Goal: Book appointment/travel/reservation

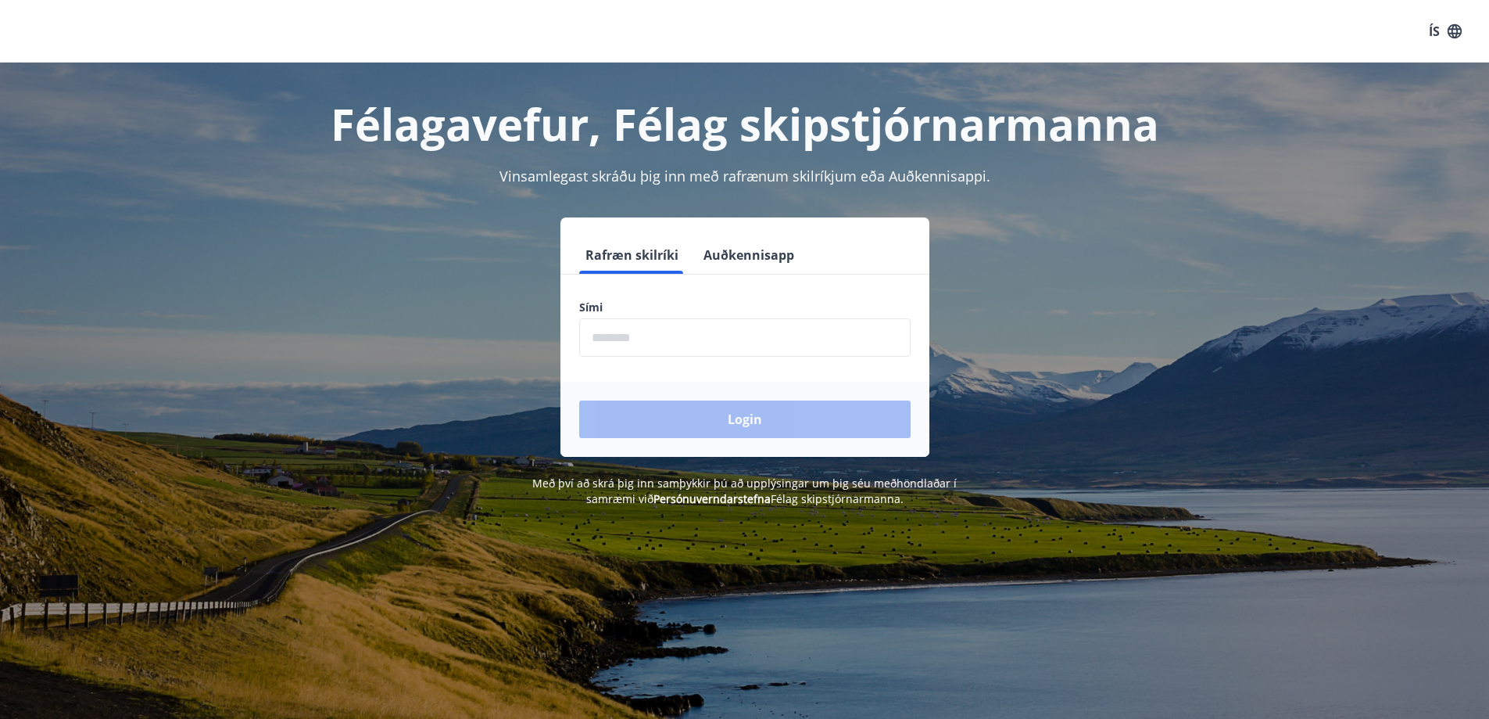
click at [682, 344] on input "phone" at bounding box center [745, 337] width 332 height 38
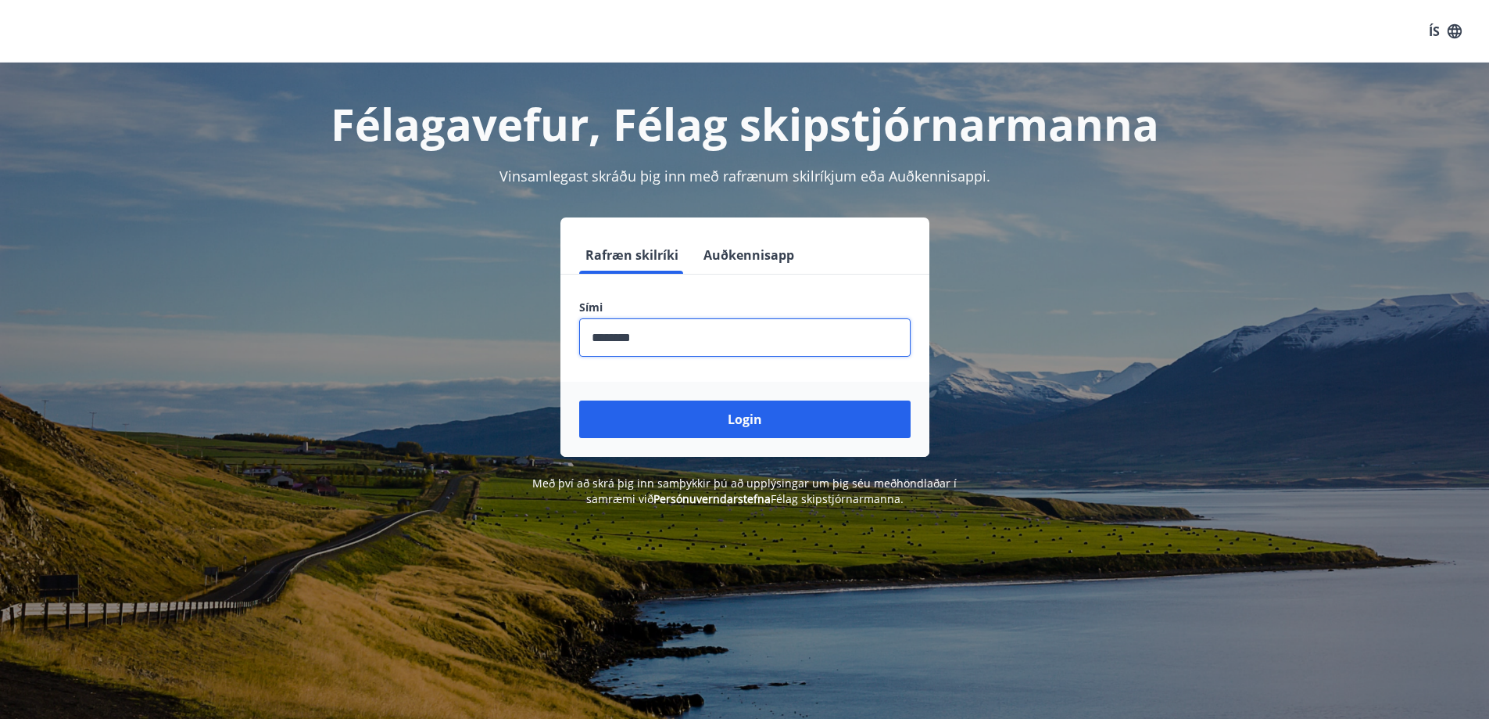
type input "********"
click at [579, 400] on button "Login" at bounding box center [745, 419] width 332 height 38
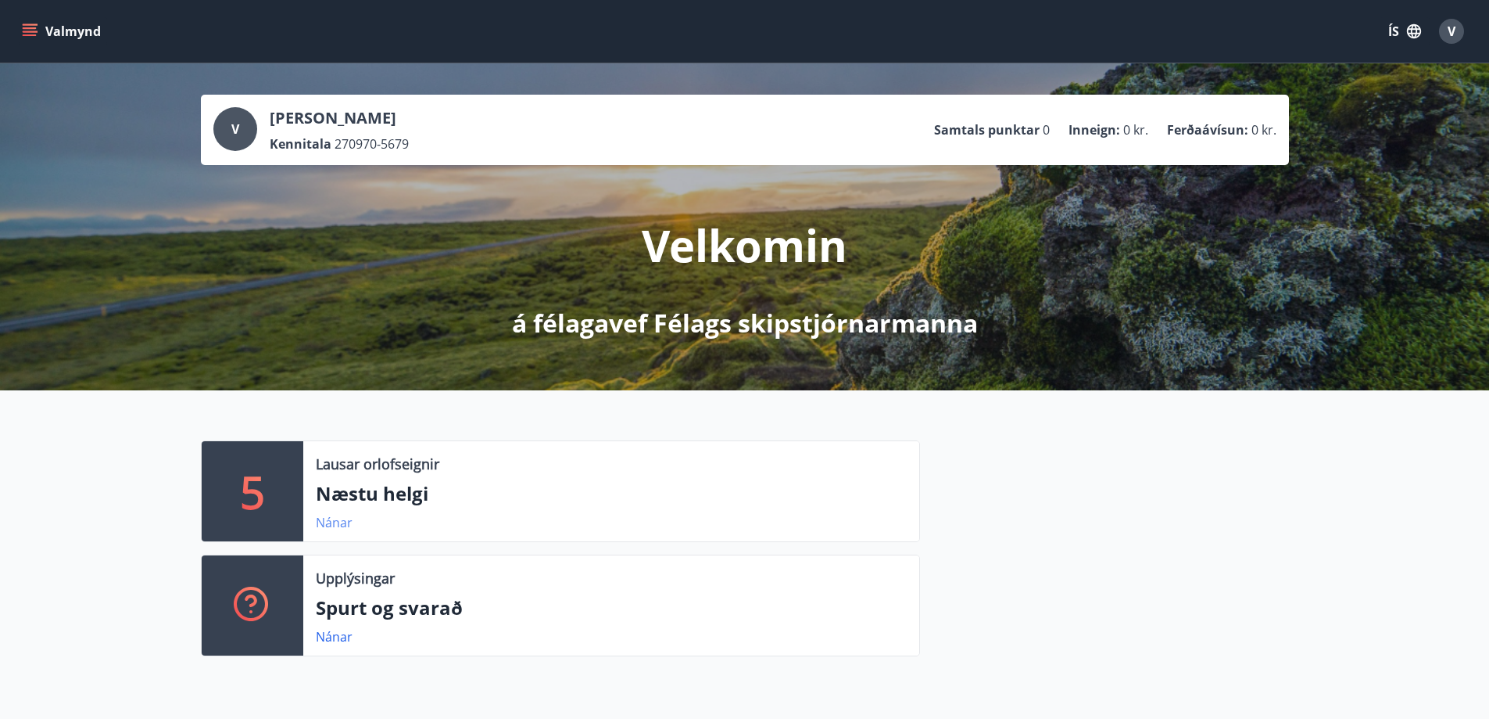
click at [349, 525] on link "Nánar" at bounding box center [334, 522] width 37 height 17
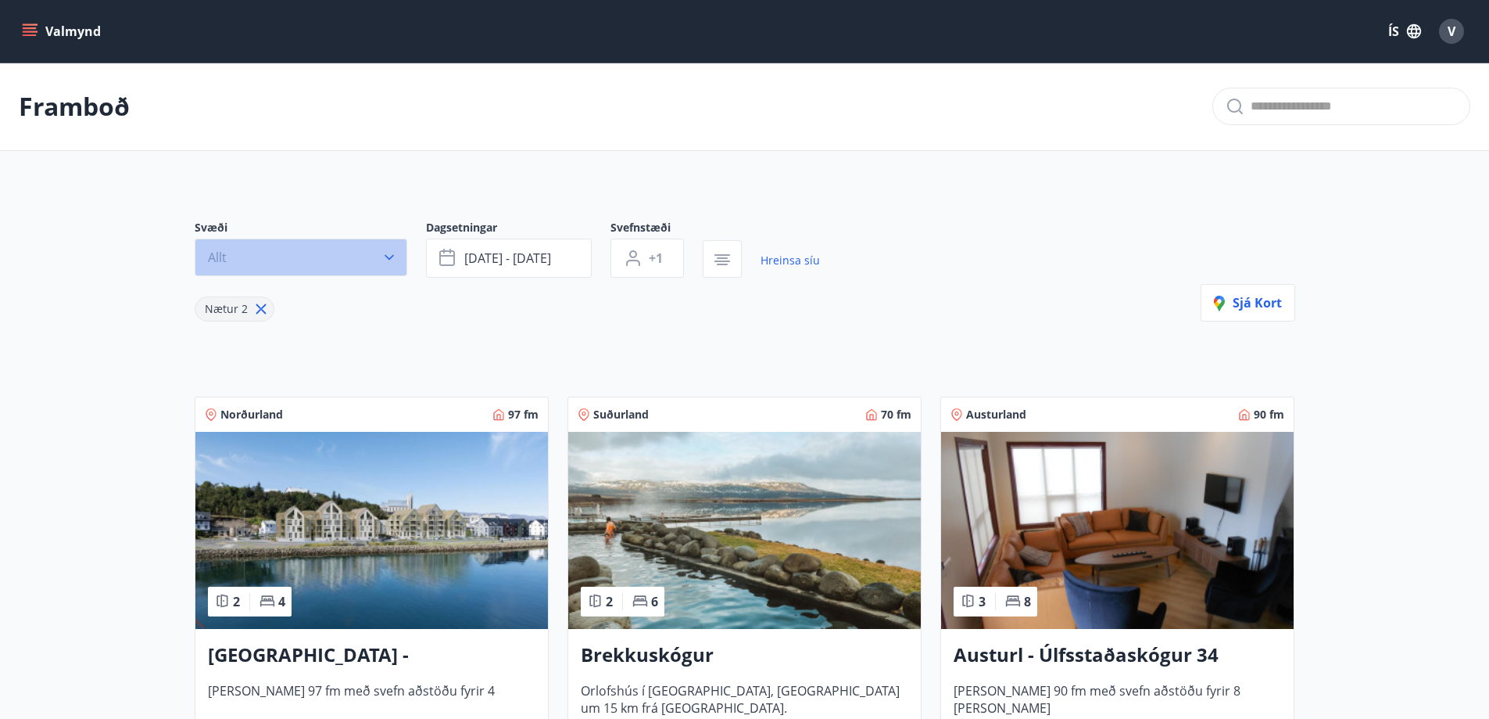
click at [387, 255] on icon "button" at bounding box center [390, 257] width 16 height 16
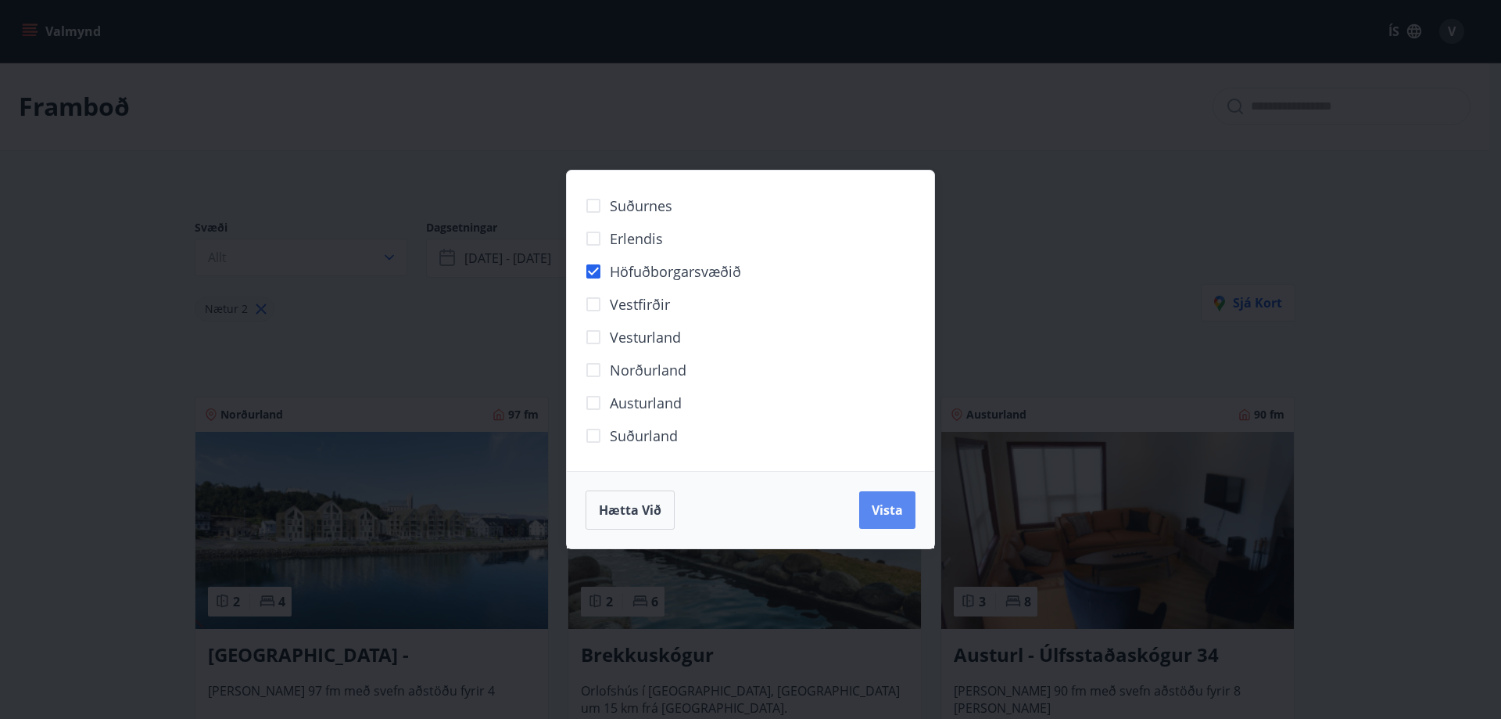
click at [882, 518] on span "Vista" at bounding box center [887, 509] width 31 height 17
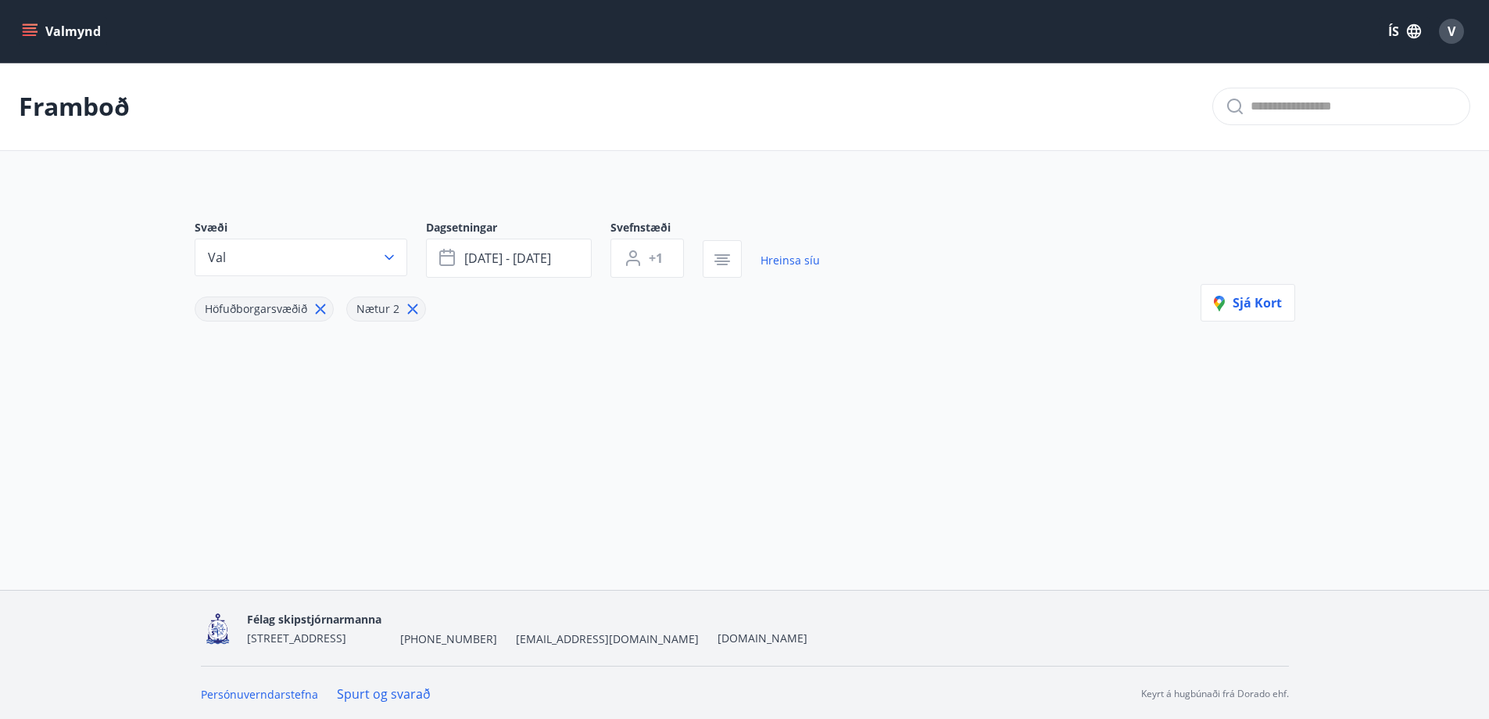
click at [30, 37] on icon "menu" at bounding box center [30, 31] width 16 height 16
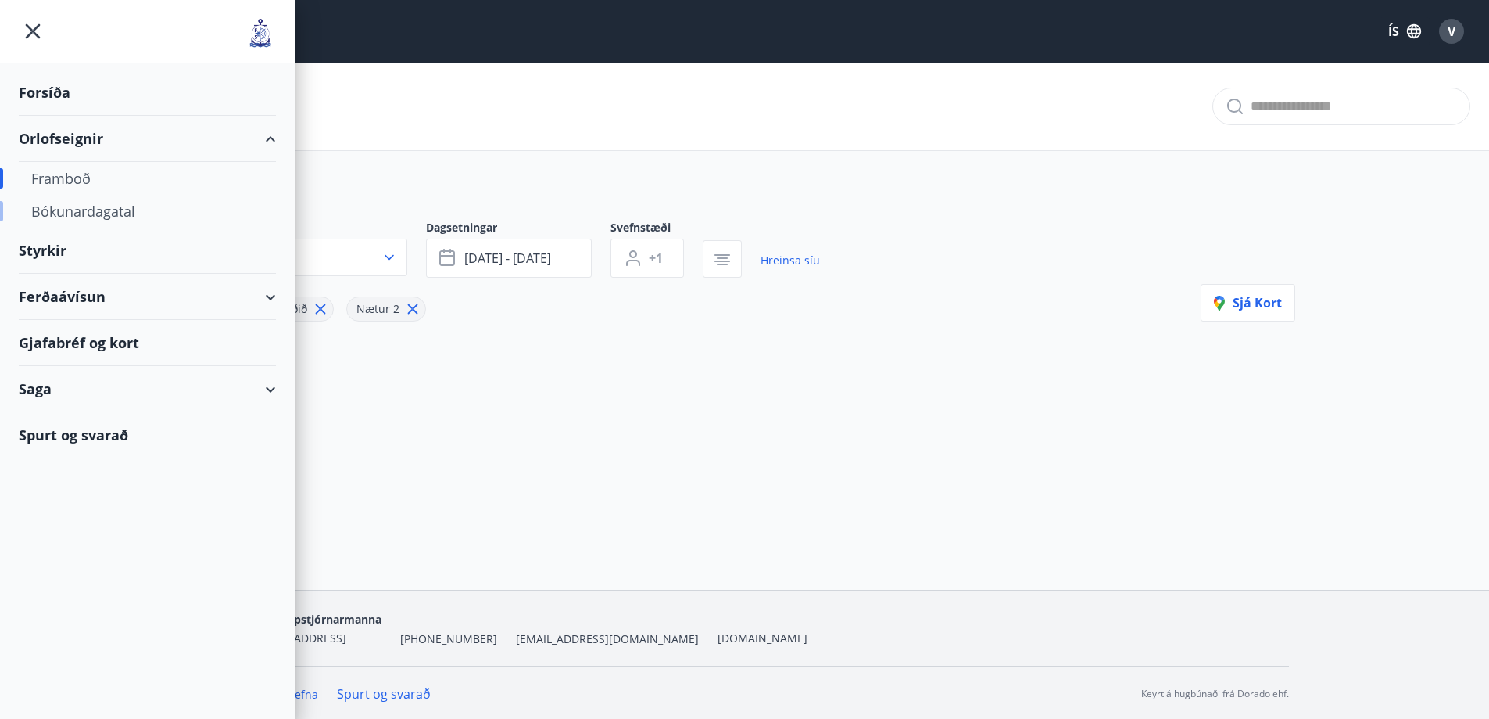
click at [95, 213] on div "Bókunardagatal" at bounding box center [147, 211] width 232 height 33
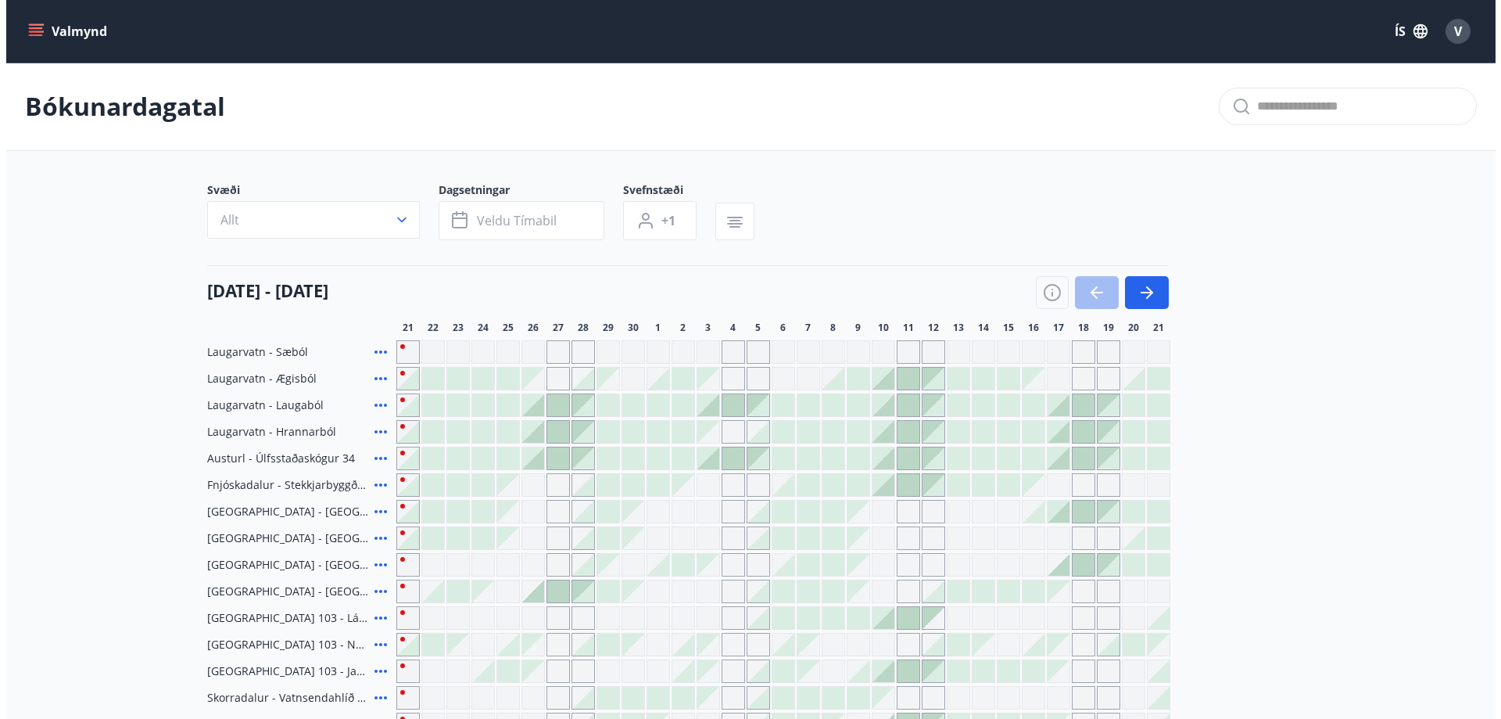
scroll to position [156, 0]
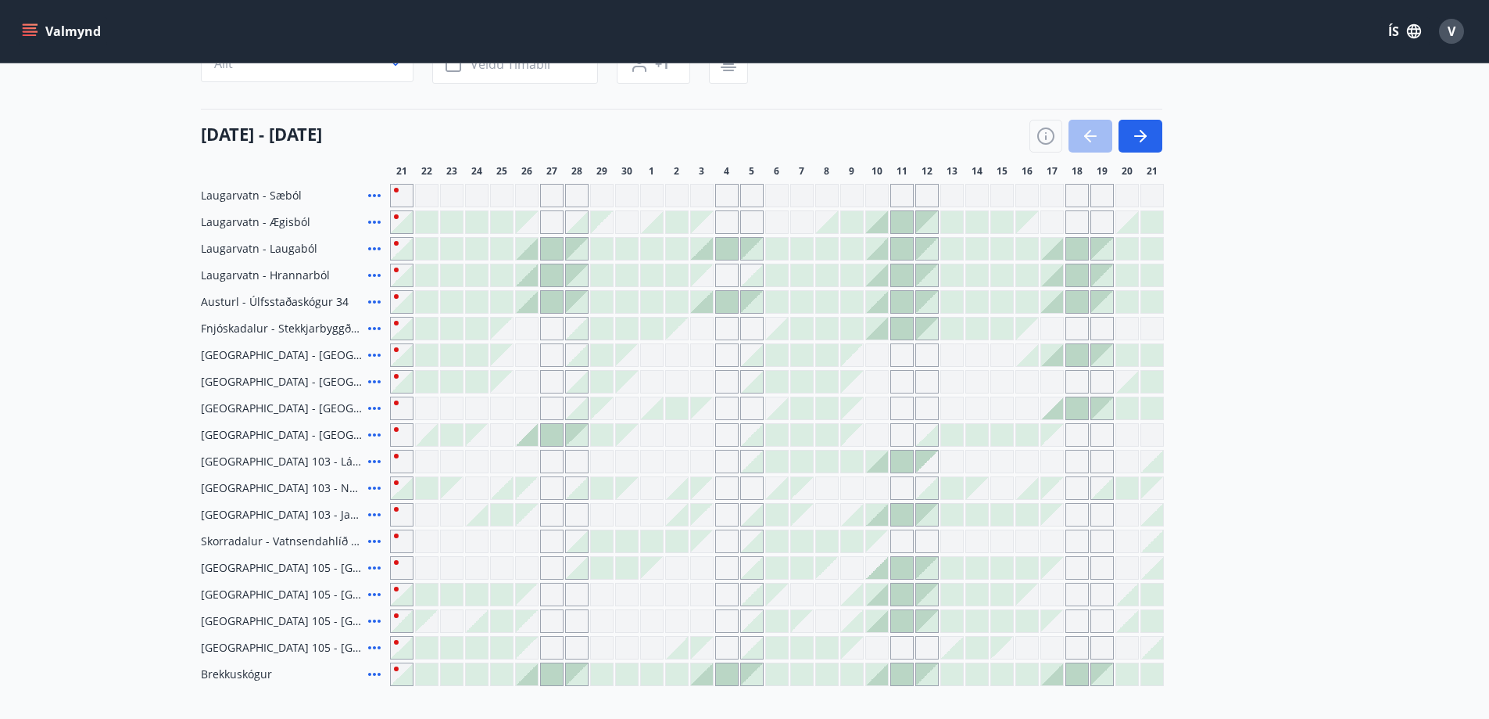
click at [372, 570] on icon at bounding box center [374, 567] width 19 height 19
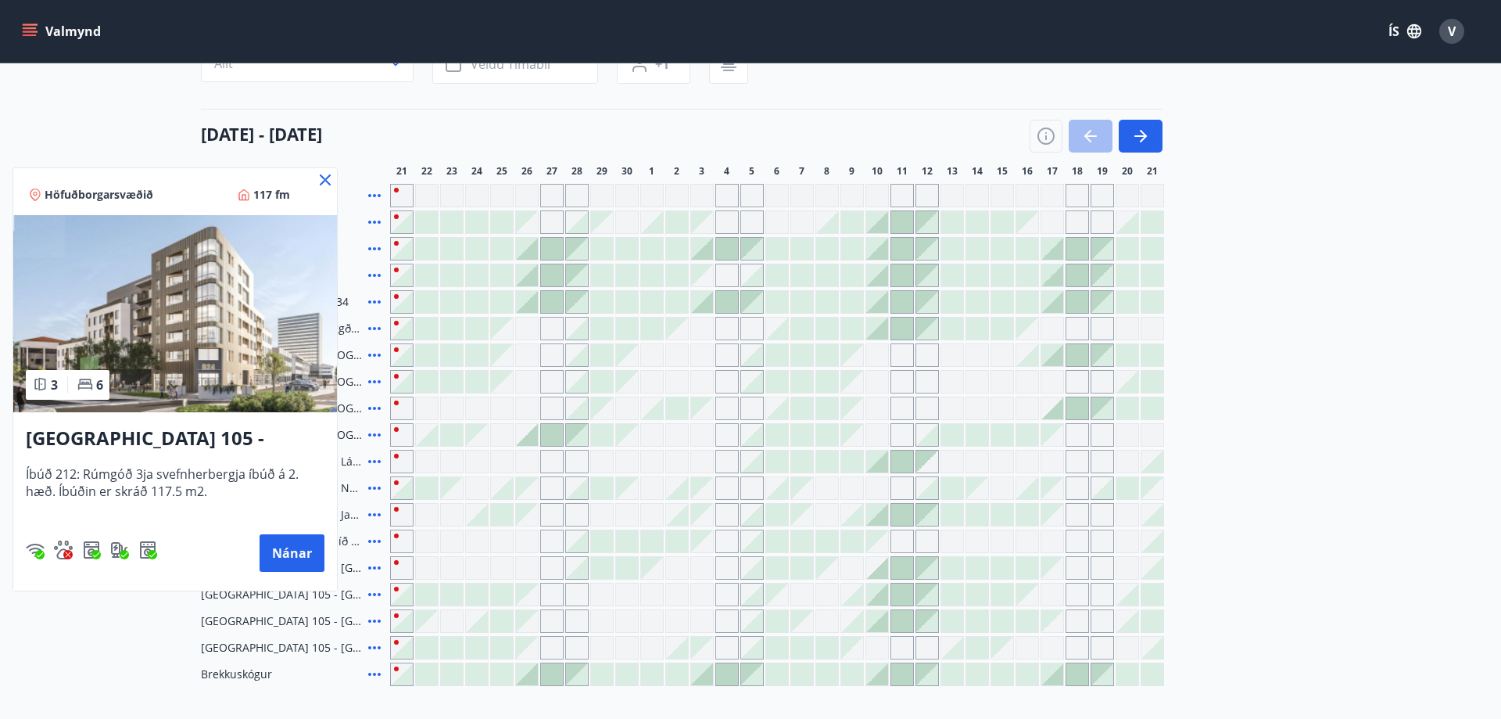
click at [324, 181] on icon at bounding box center [325, 179] width 11 height 11
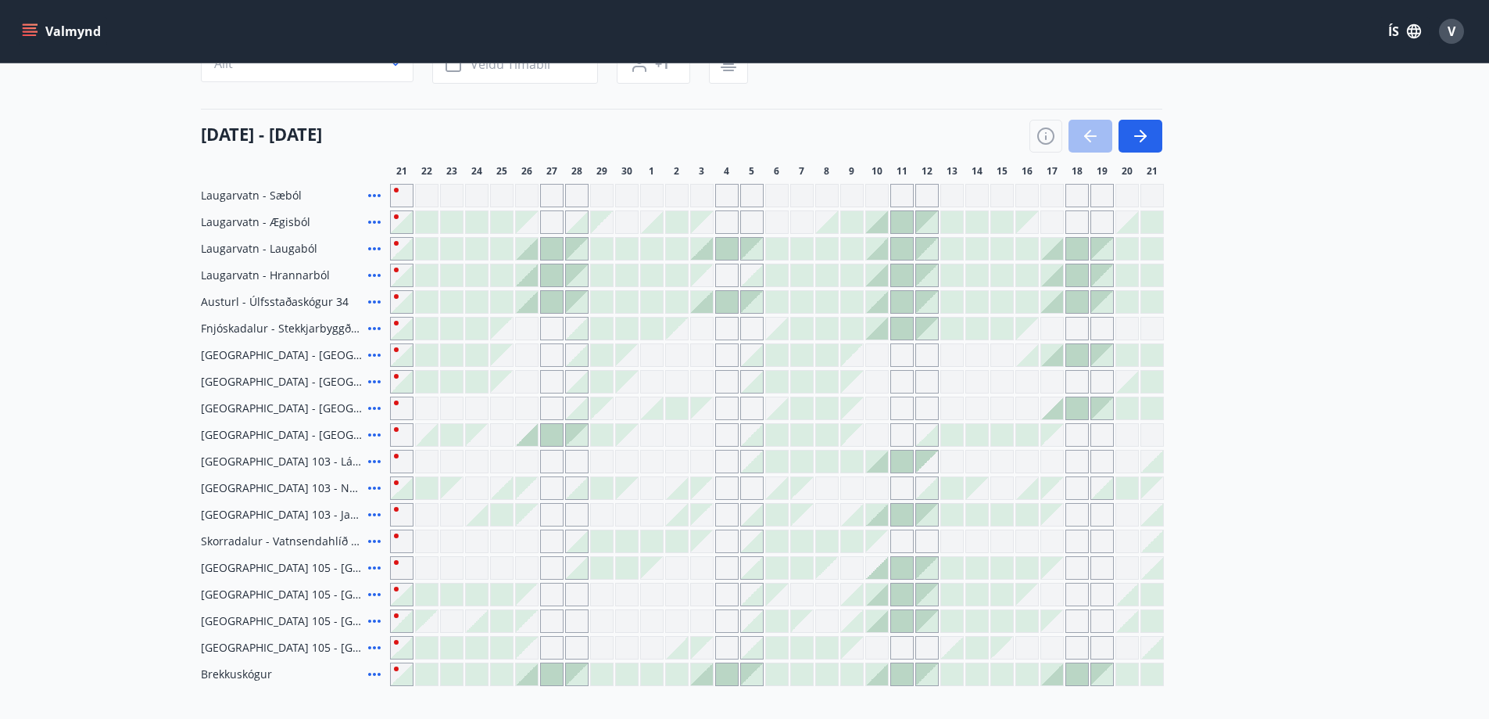
click at [369, 595] on icon at bounding box center [374, 594] width 19 height 19
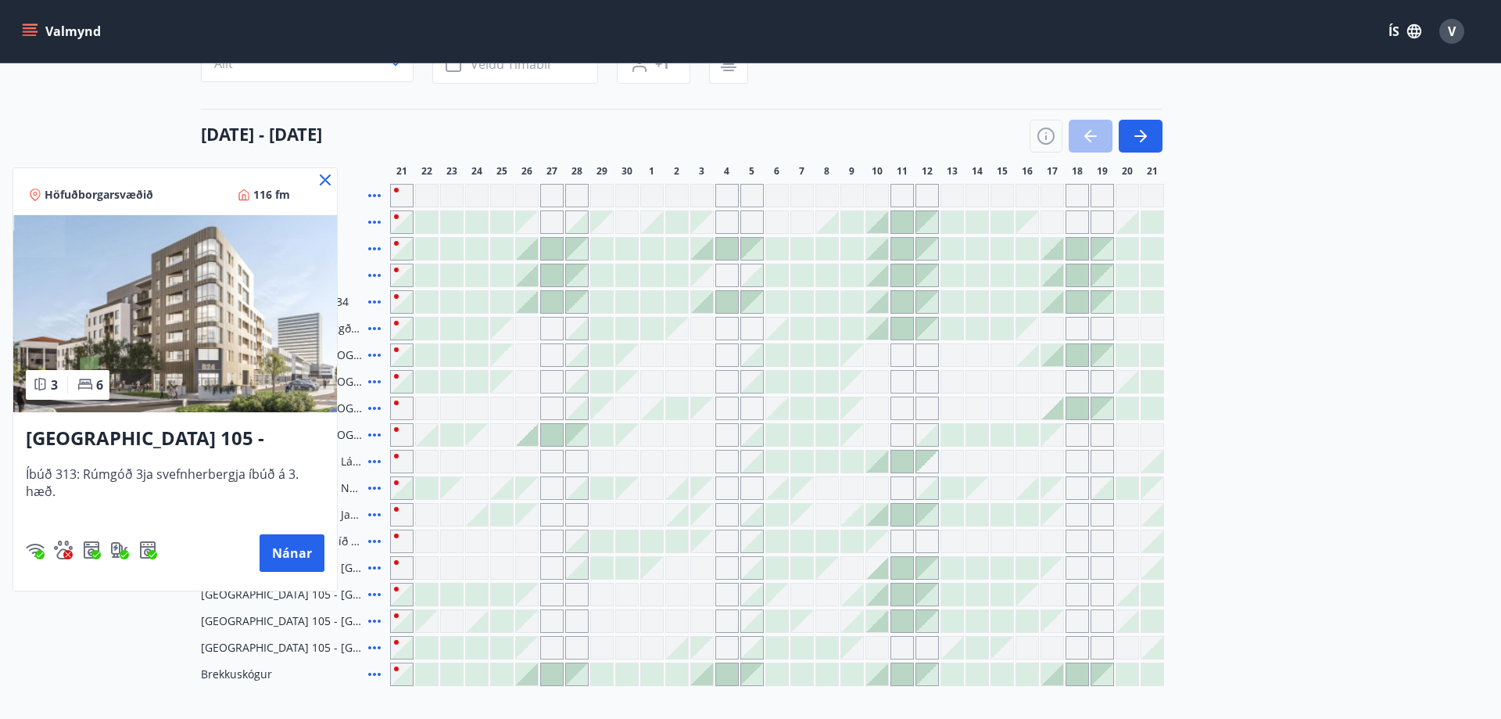
click at [325, 181] on icon at bounding box center [325, 179] width 19 height 19
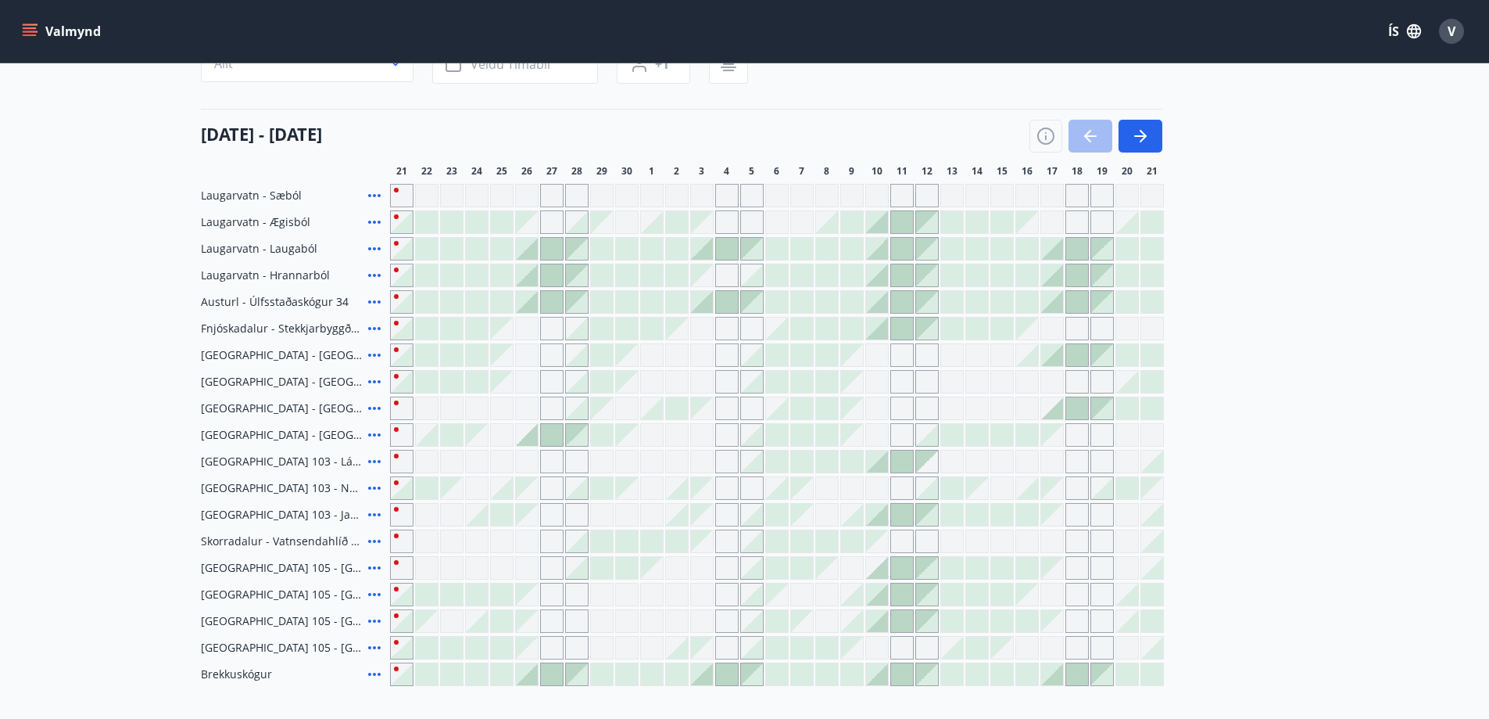
click at [368, 648] on icon at bounding box center [374, 647] width 13 height 3
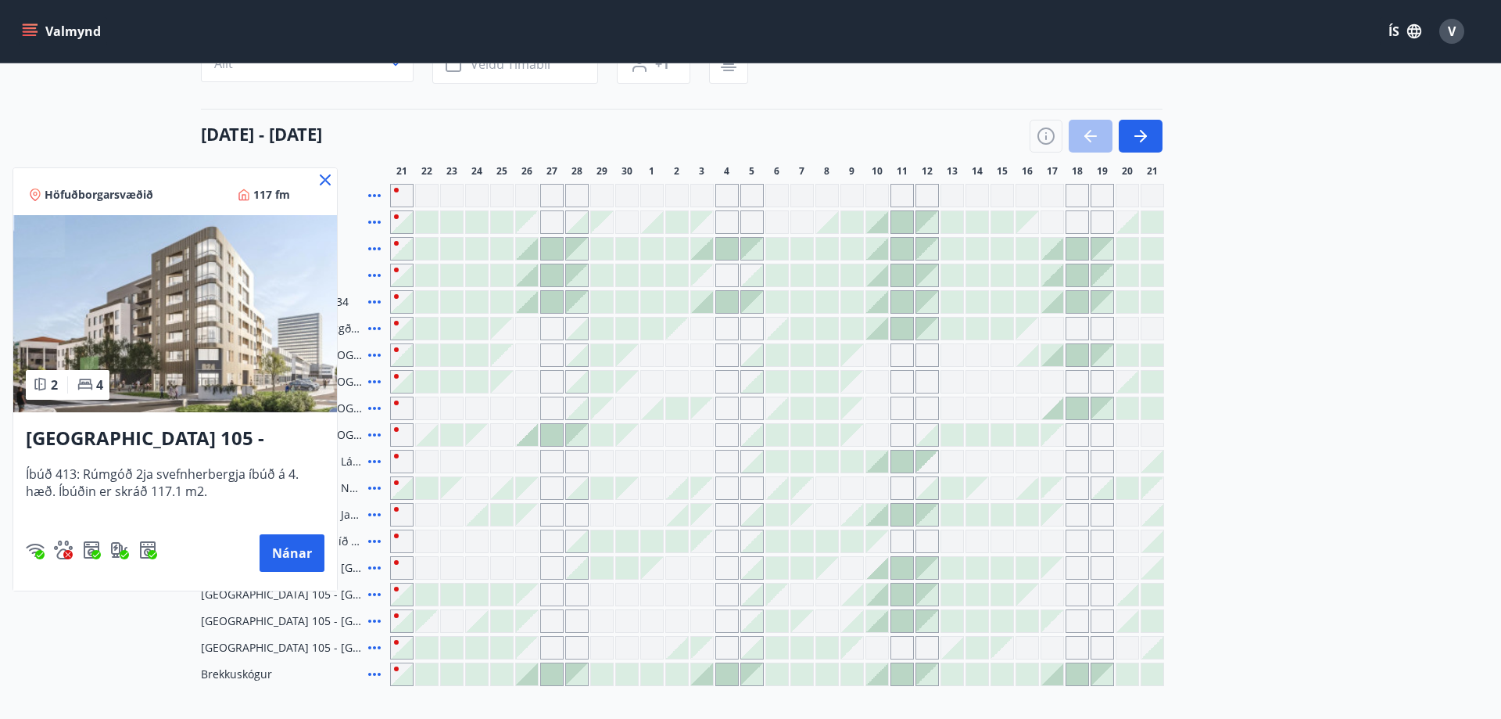
click at [325, 178] on icon at bounding box center [325, 179] width 19 height 19
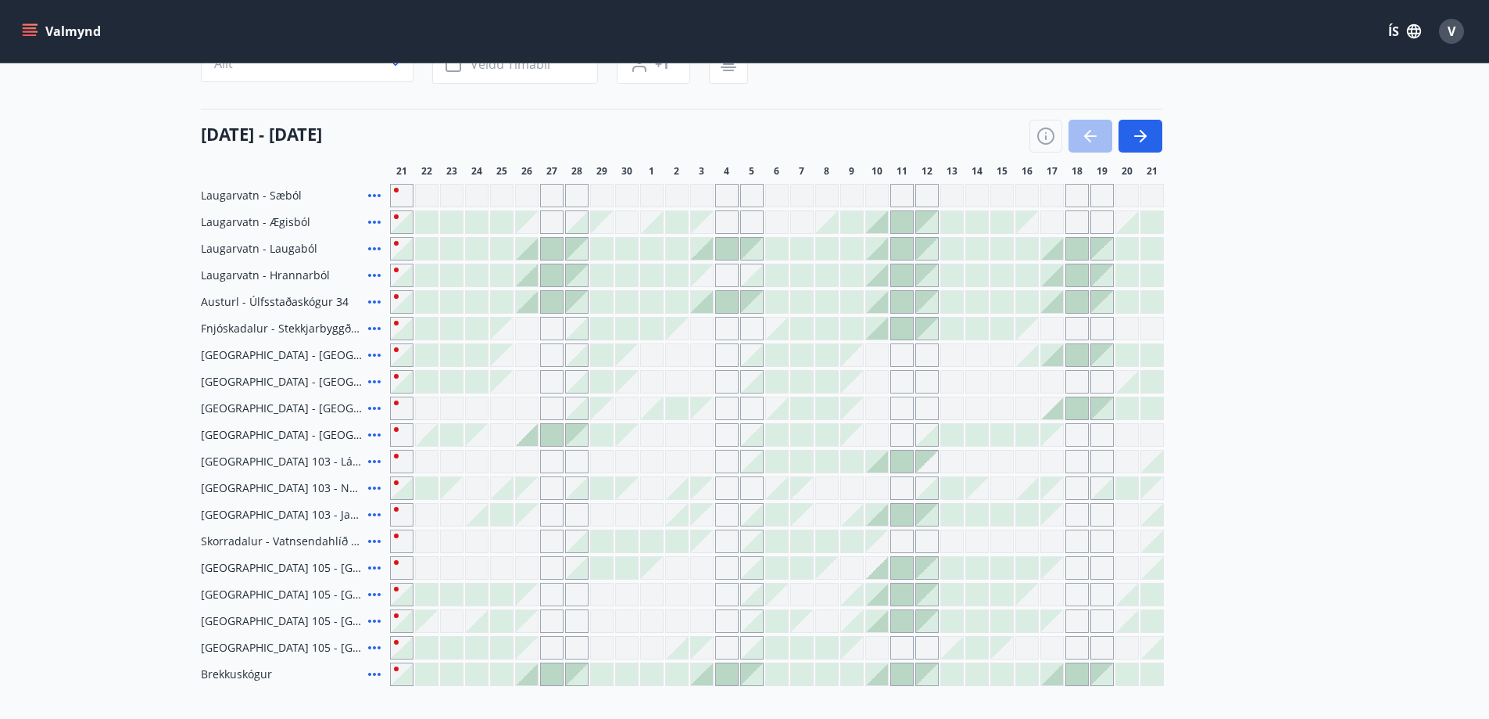
click at [471, 594] on div at bounding box center [477, 594] width 22 height 22
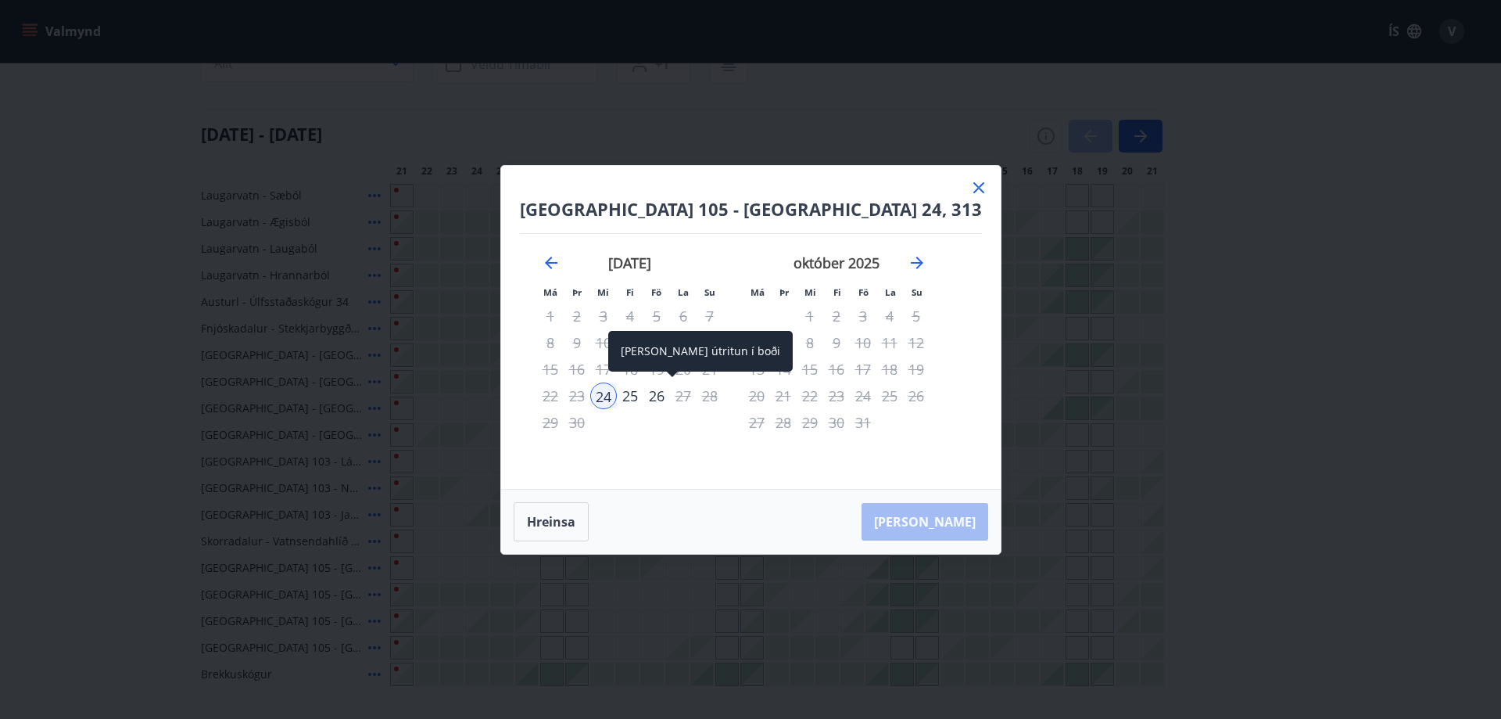
click at [670, 395] on div "26" at bounding box center [656, 395] width 27 height 27
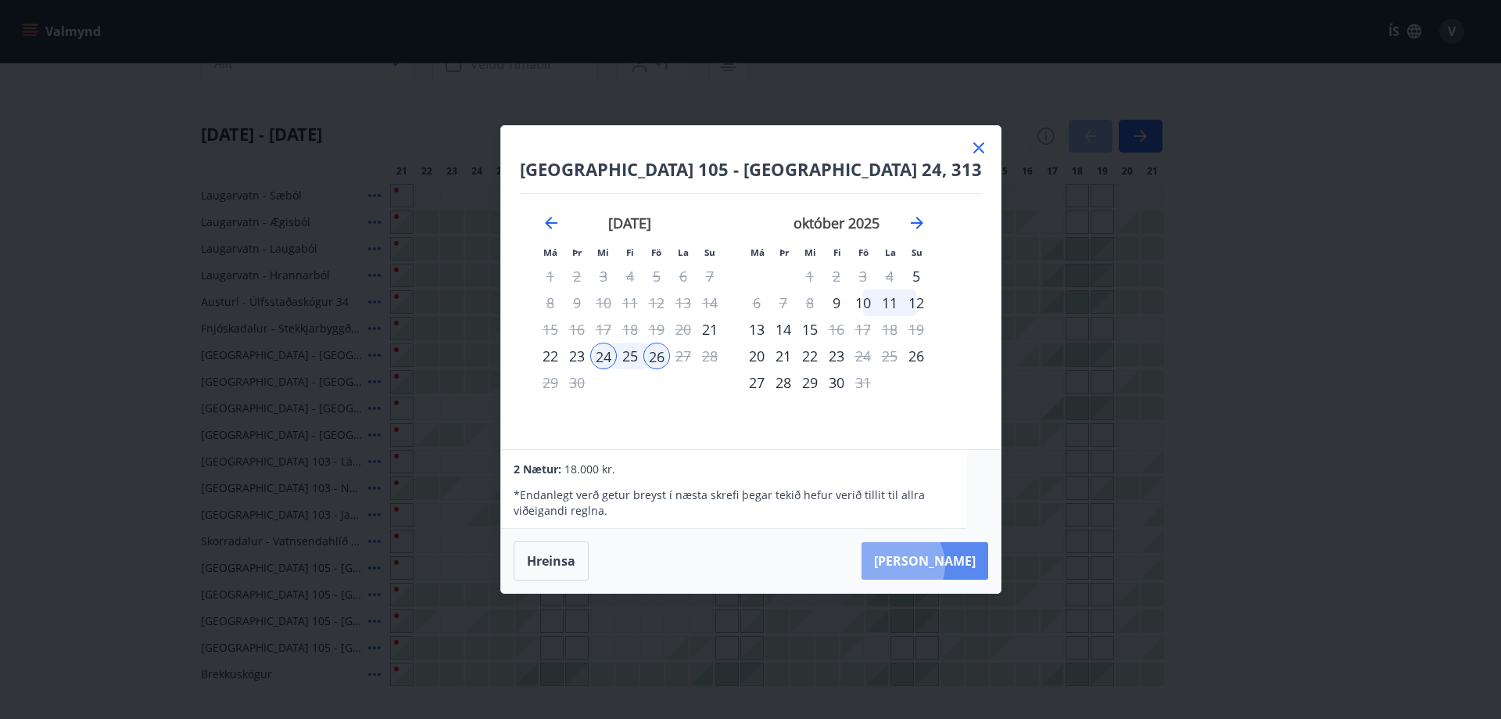
click at [926, 567] on button "Taka Frá" at bounding box center [925, 561] width 127 height 38
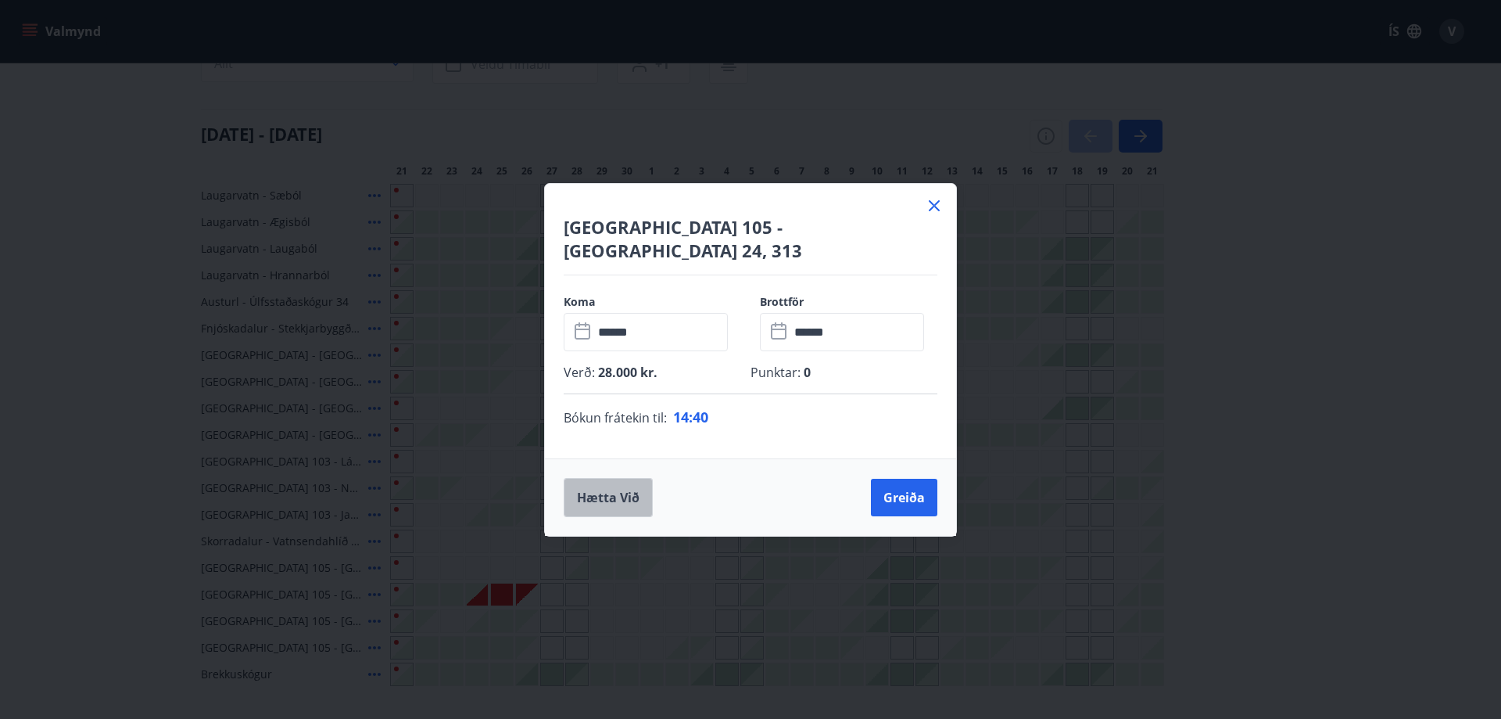
click at [625, 486] on button "Hætta við" at bounding box center [608, 497] width 89 height 39
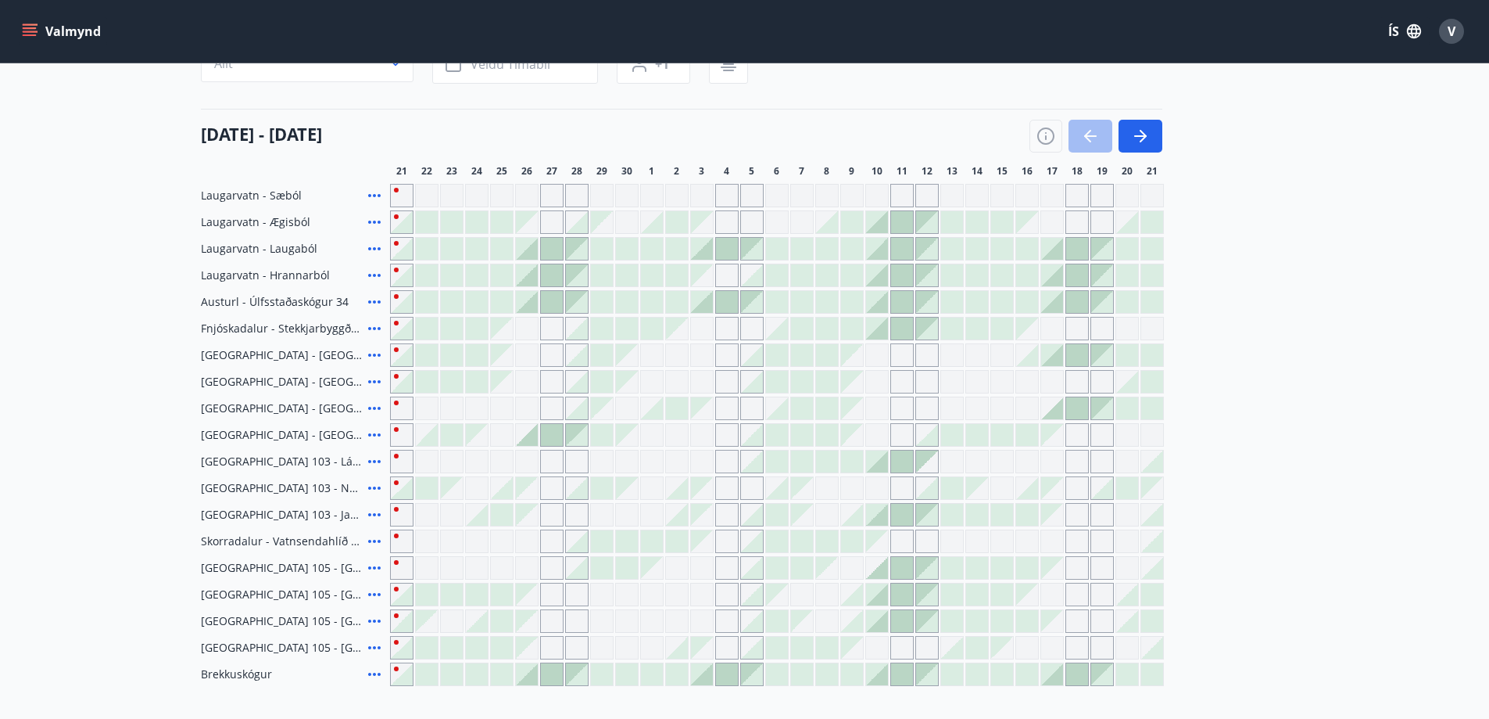
click at [368, 221] on icon at bounding box center [374, 221] width 13 height 3
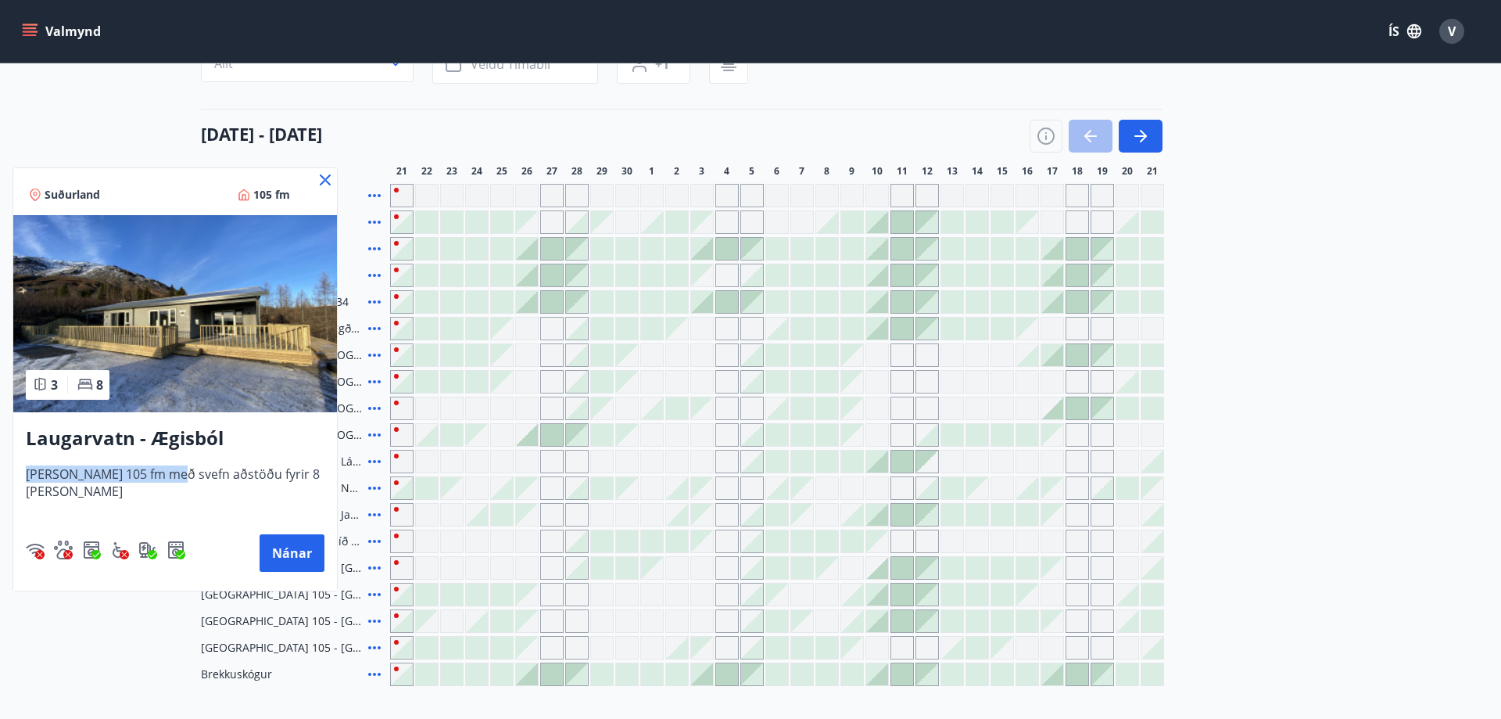
click at [170, 464] on div "Laugarvatn - Ægisból Húsið er 105 fm með svefn aðstöðu fyrir 8 manns Nánar" at bounding box center [175, 498] width 324 height 172
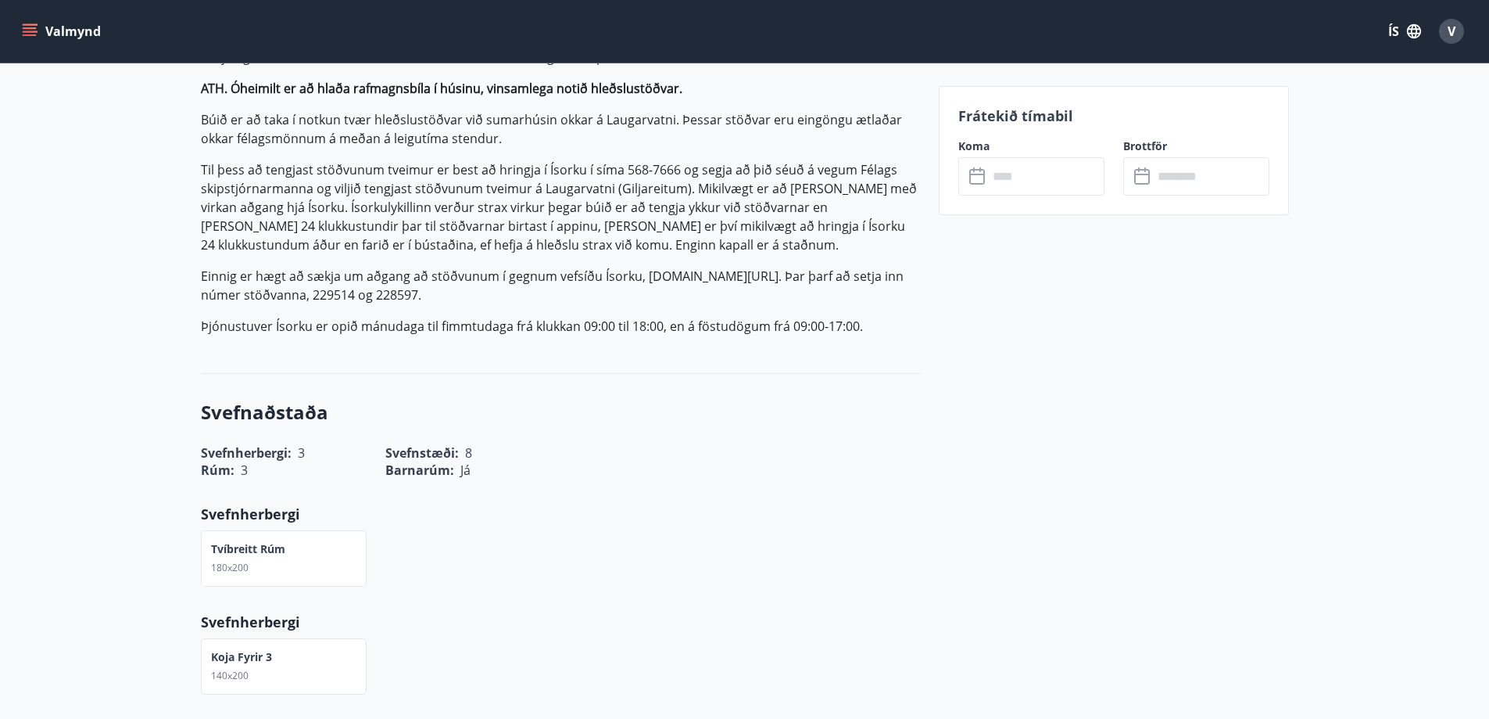
scroll to position [625, 0]
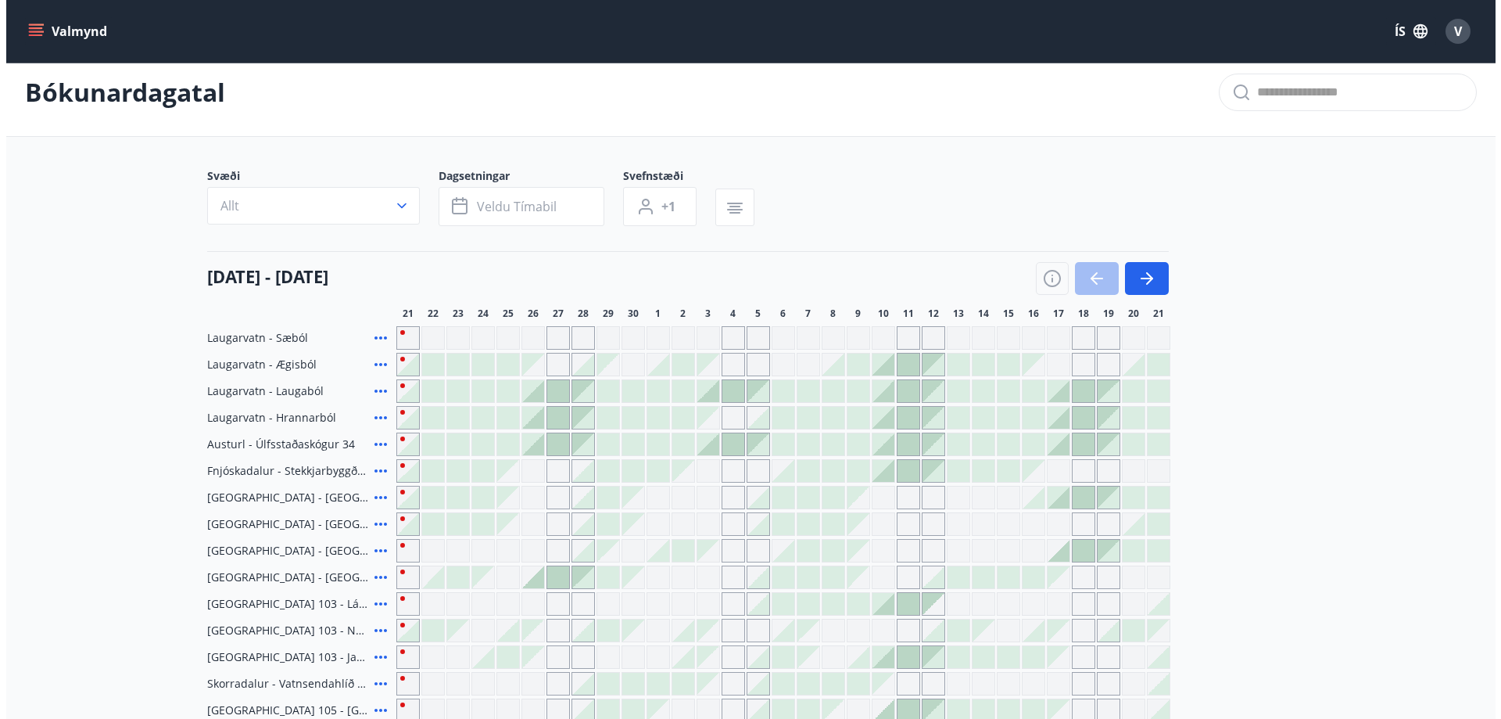
scroll to position [329, 0]
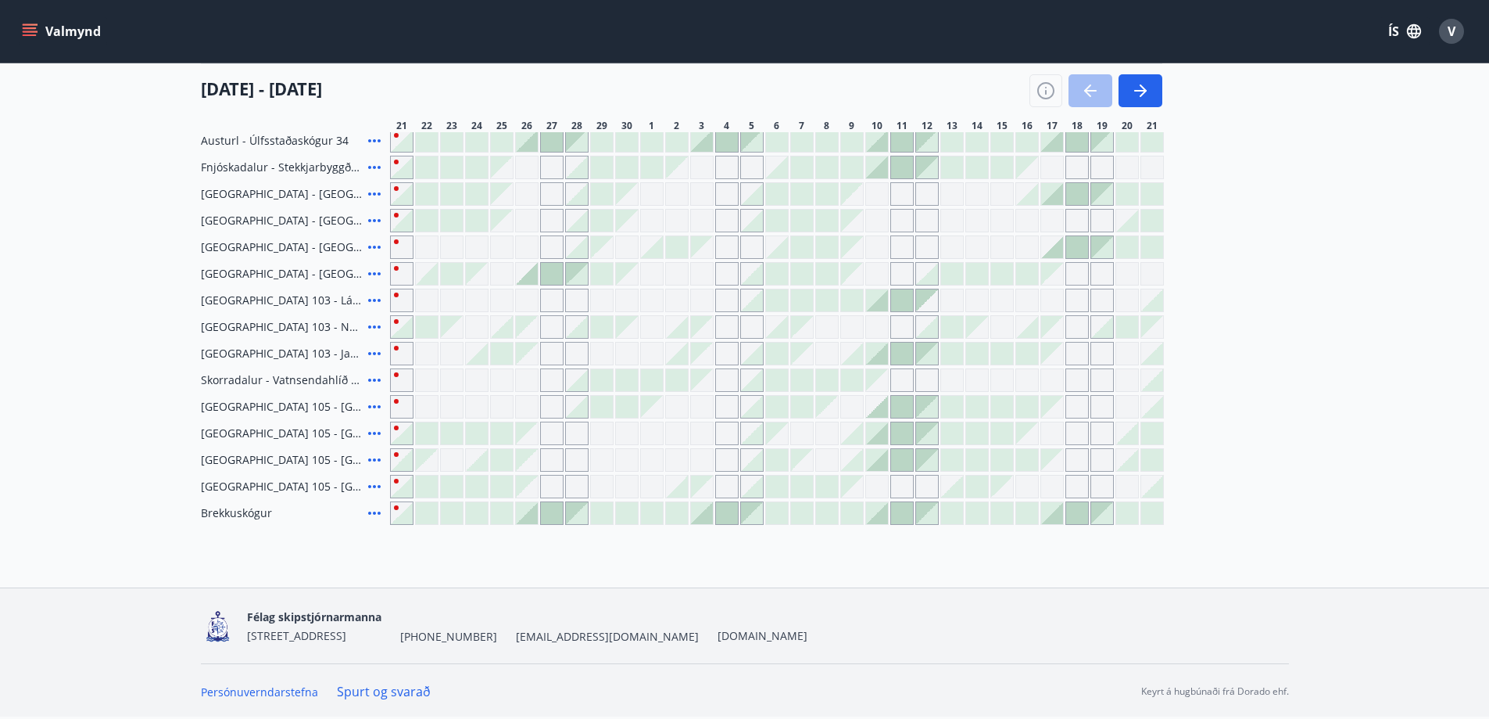
click at [372, 424] on icon at bounding box center [374, 433] width 19 height 19
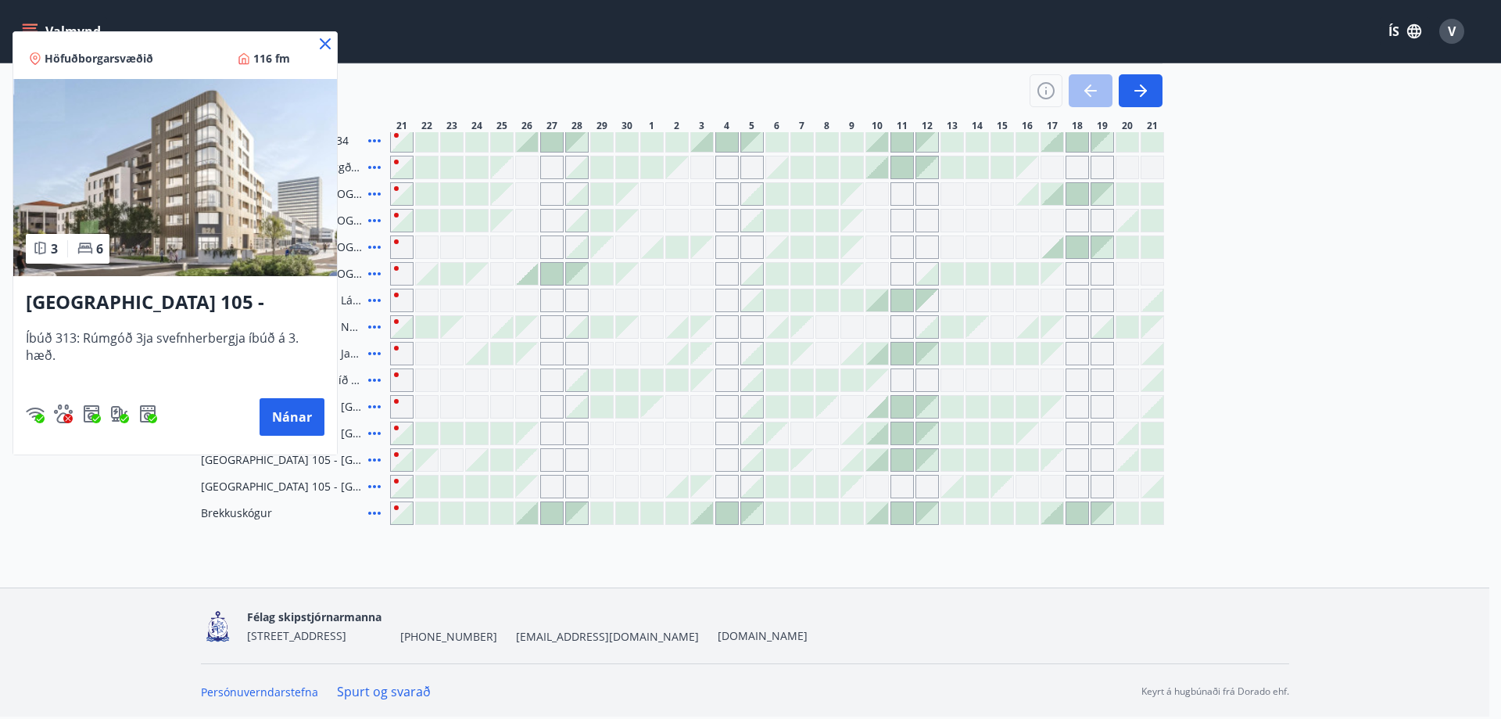
click at [155, 332] on span "Íbúð 313: Rúmgóð 3ja svefnherbergja íbúð á 3. hæð." at bounding box center [175, 355] width 299 height 52
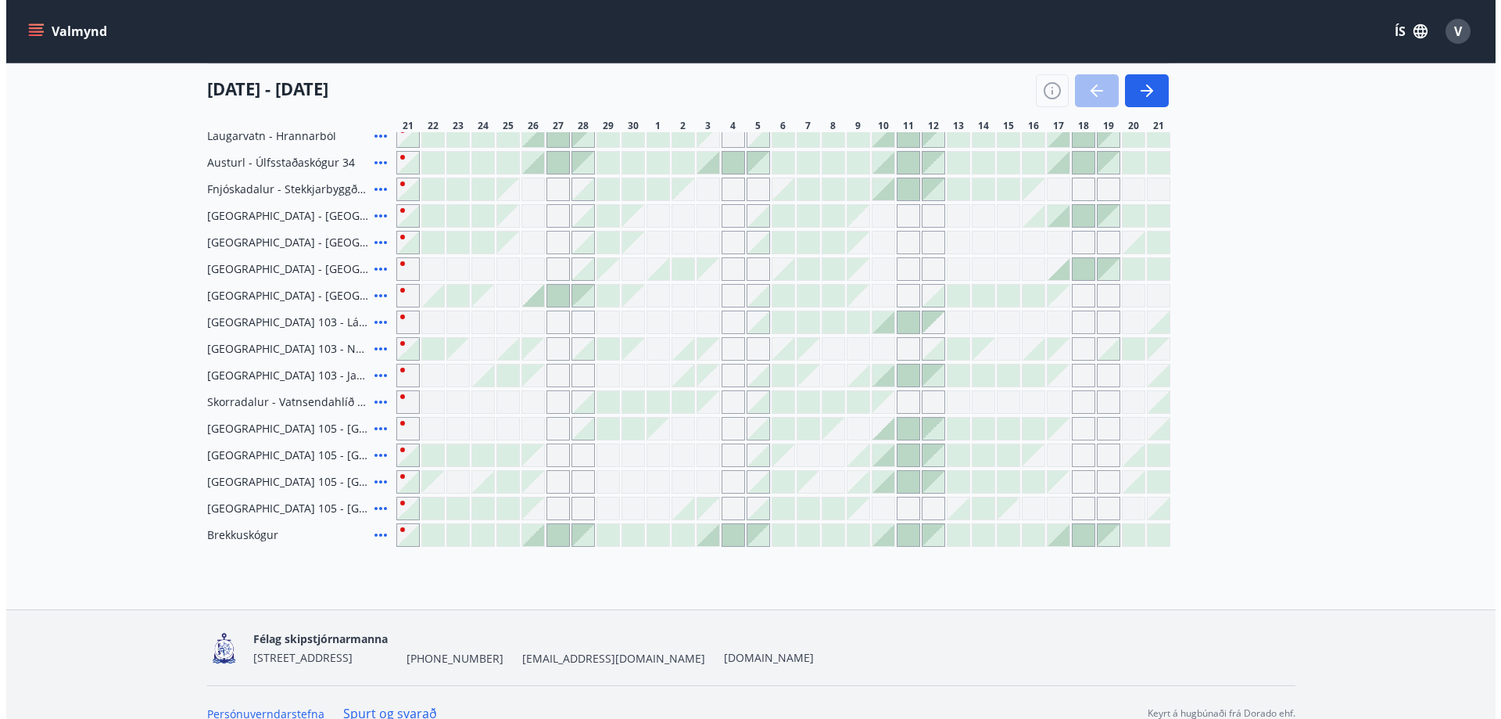
scroll to position [327, 0]
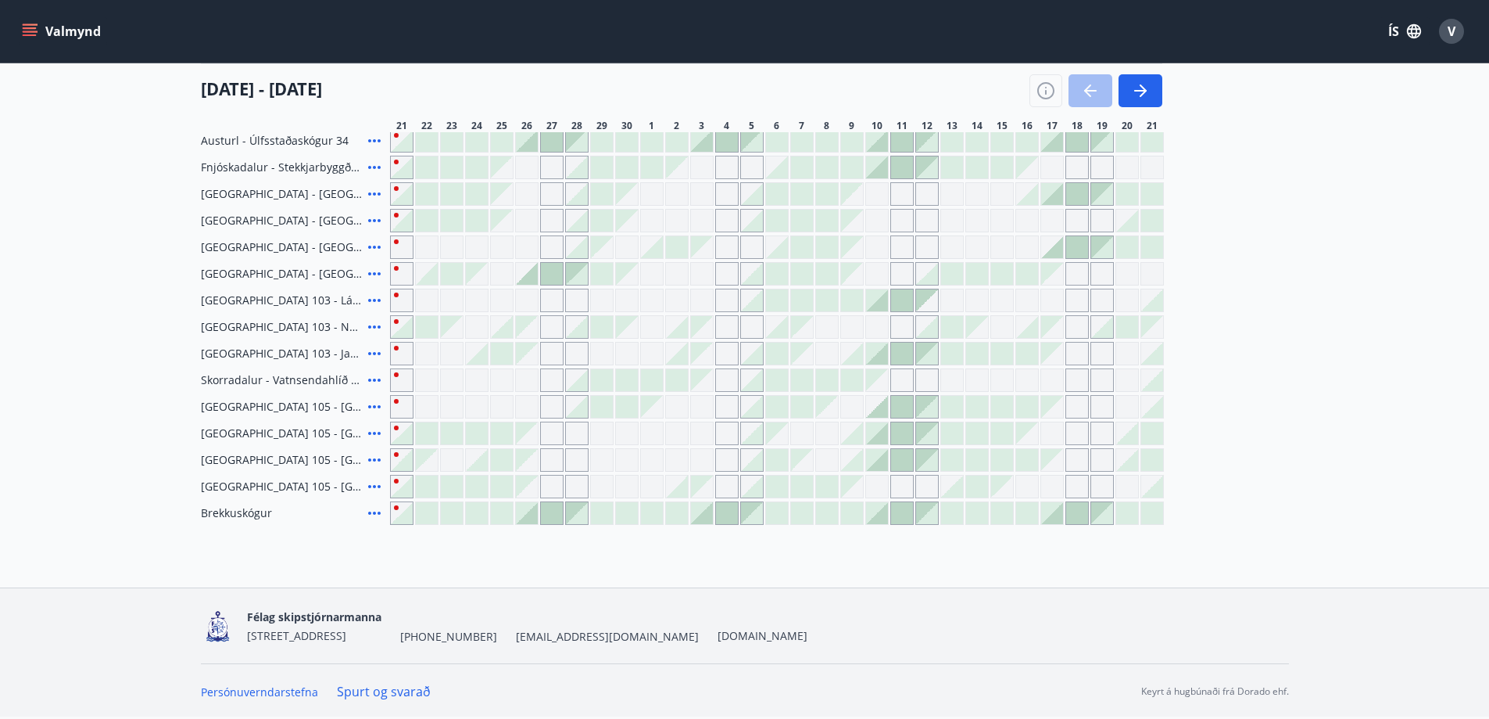
click at [373, 505] on icon at bounding box center [374, 513] width 19 height 19
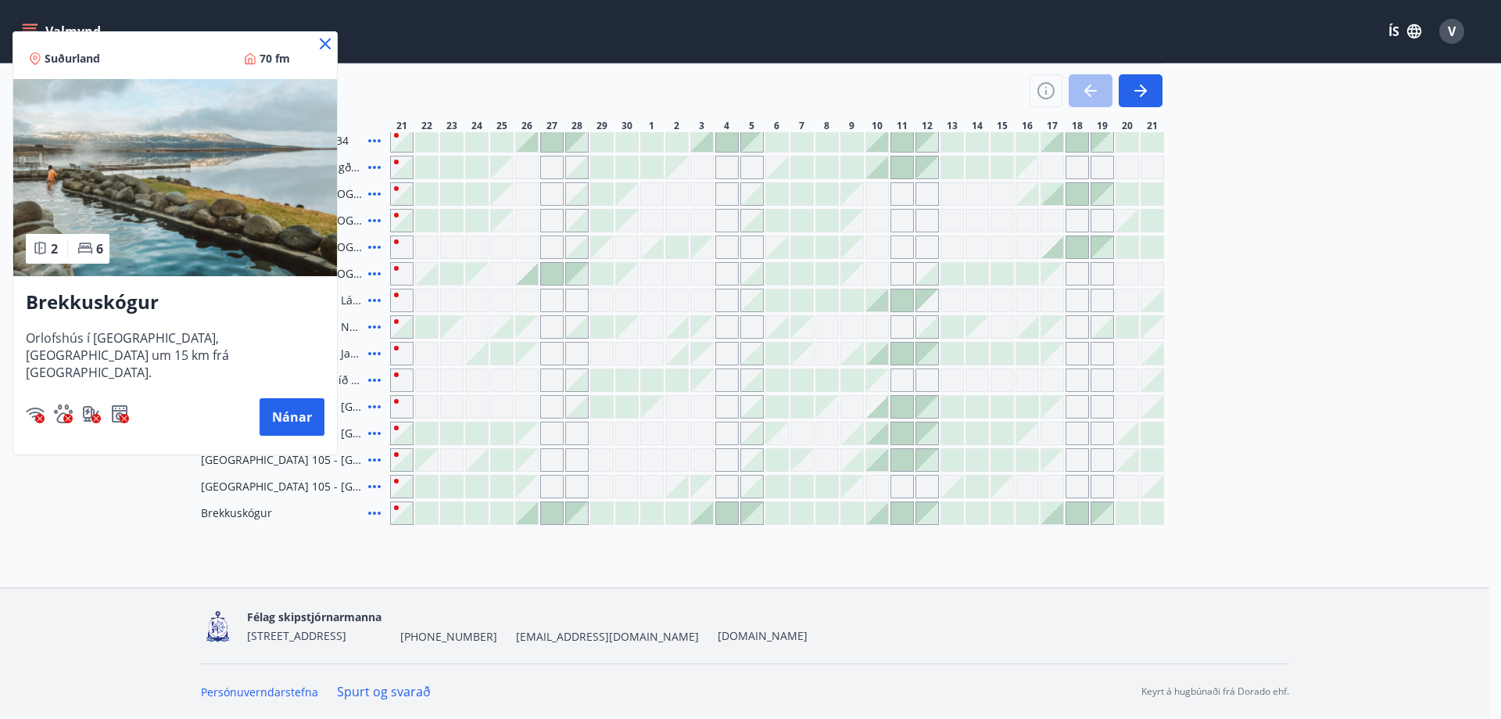
click at [197, 340] on span "Orlofshús í Brekkuskógi, Biskupstungum um 15 km frá Laugarvatni." at bounding box center [175, 355] width 299 height 52
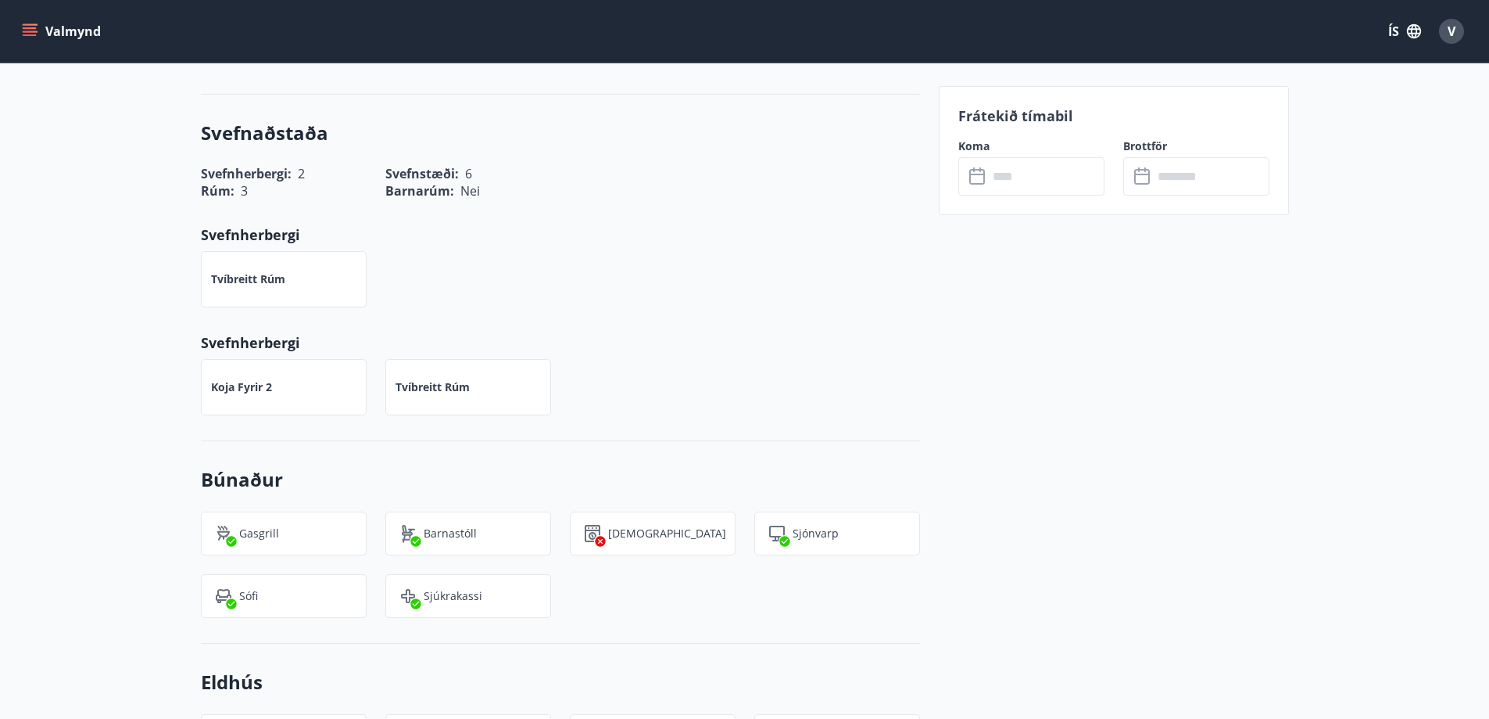
scroll to position [583, 0]
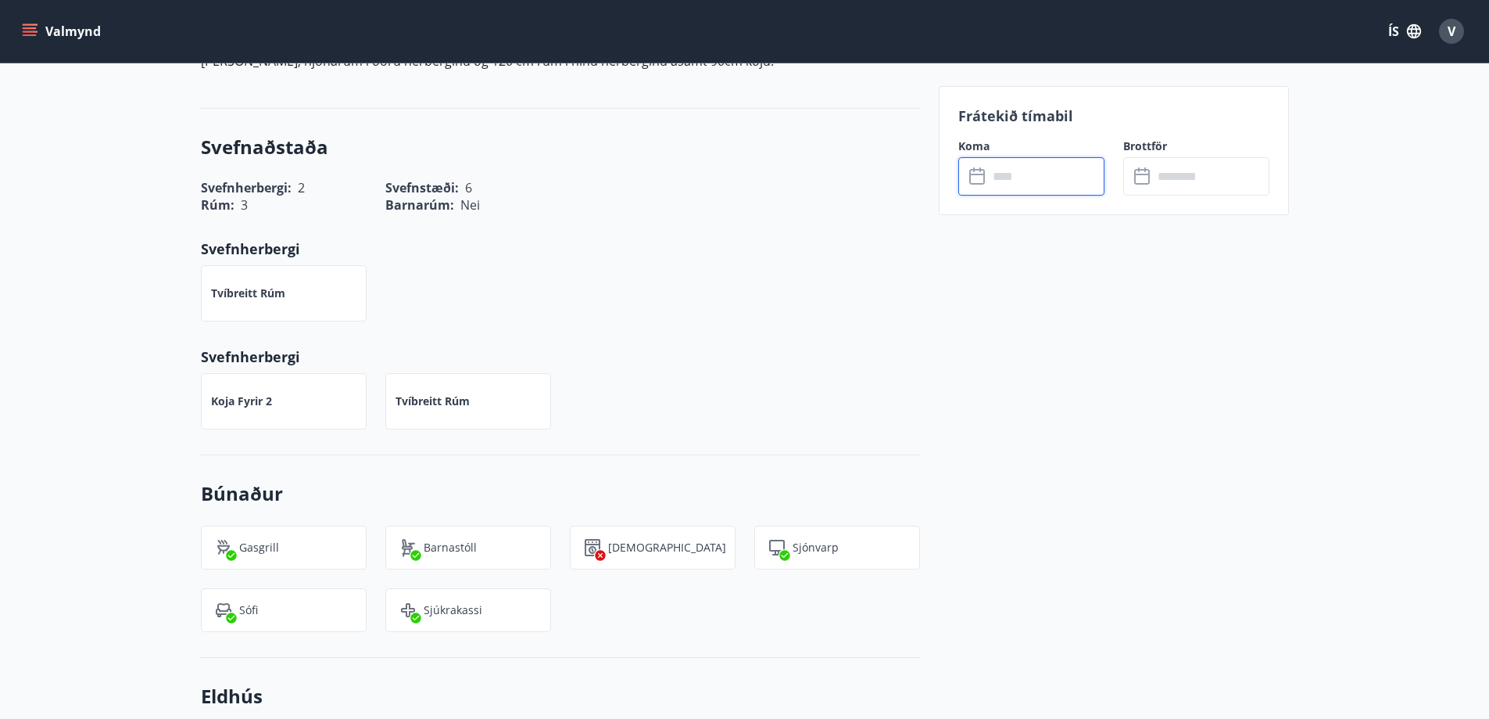
click at [1016, 186] on input "text" at bounding box center [1046, 176] width 116 height 38
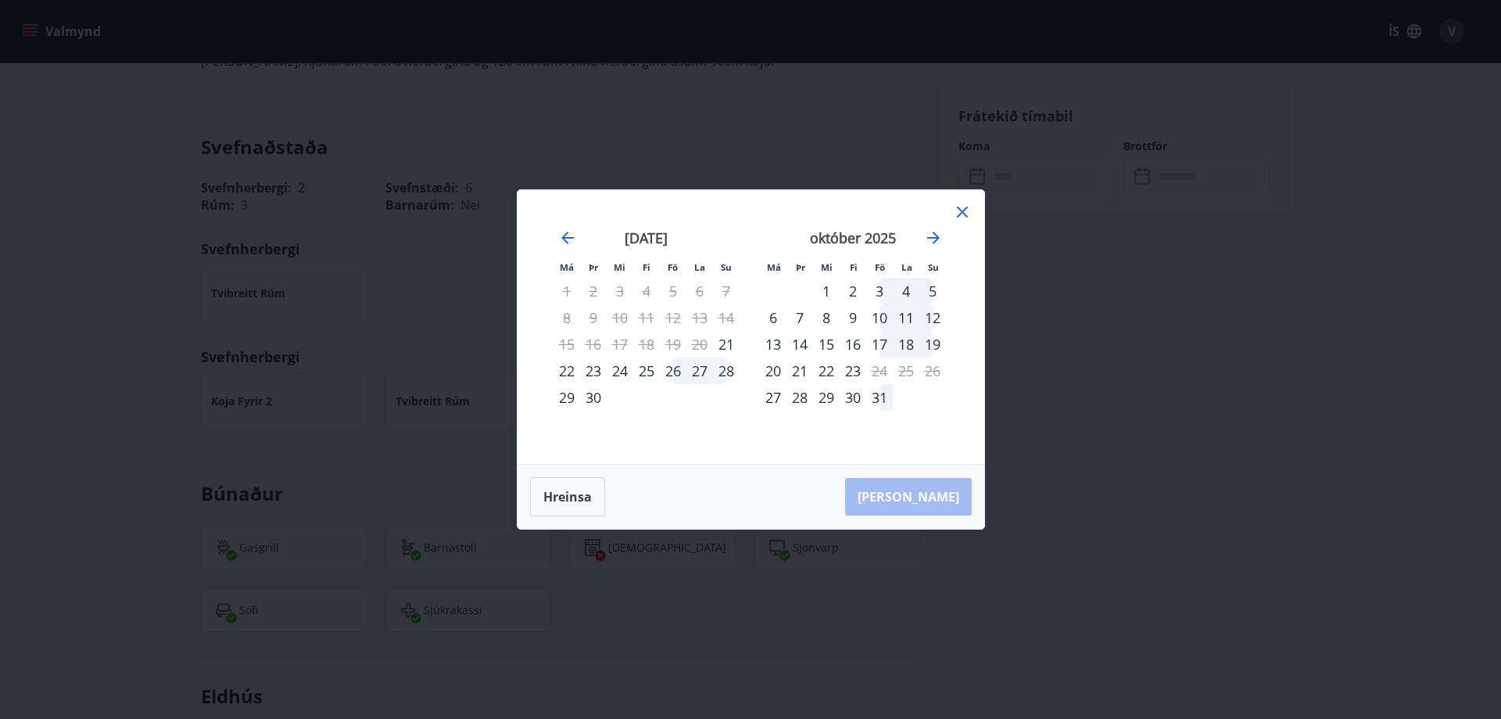
click at [672, 372] on div "26" at bounding box center [673, 370] width 27 height 27
click at [590, 400] on div "30" at bounding box center [593, 397] width 27 height 27
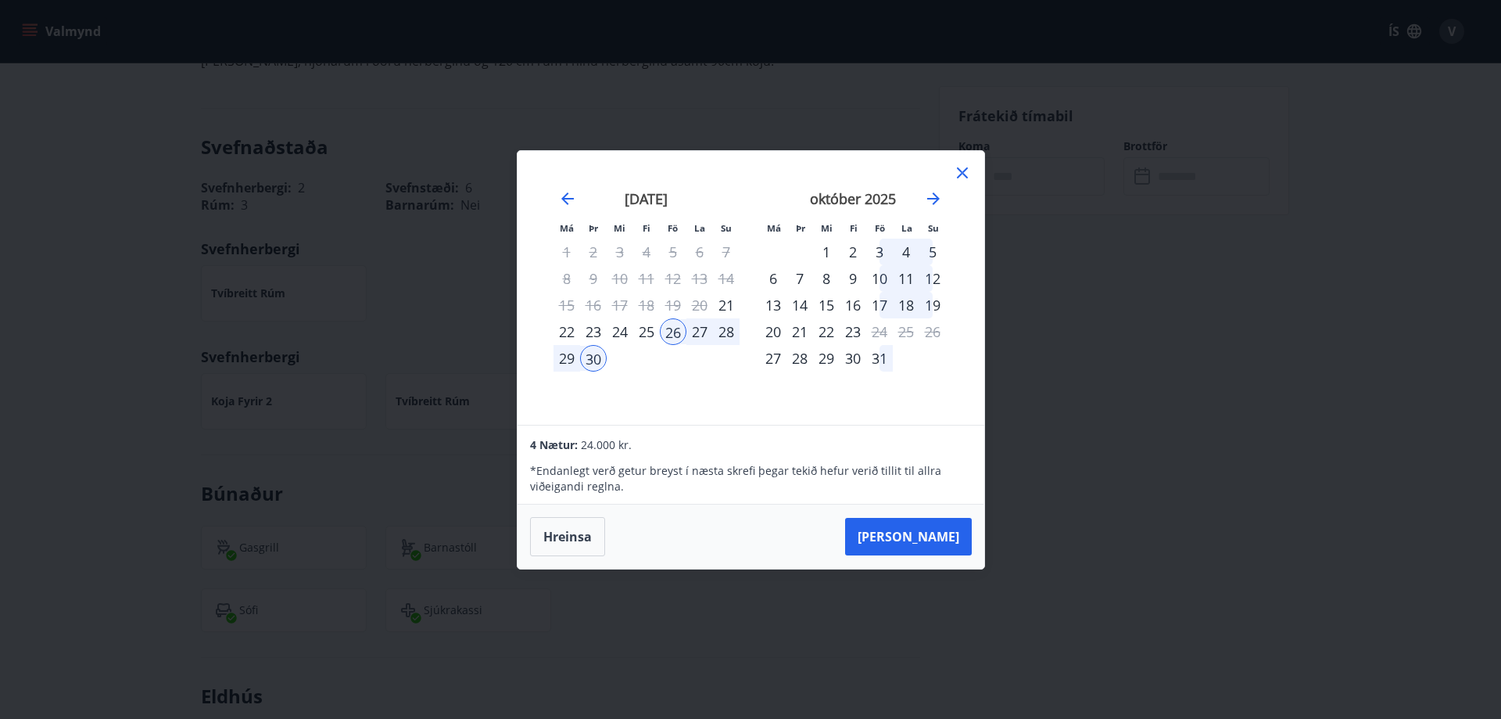
click at [959, 175] on icon at bounding box center [962, 172] width 19 height 19
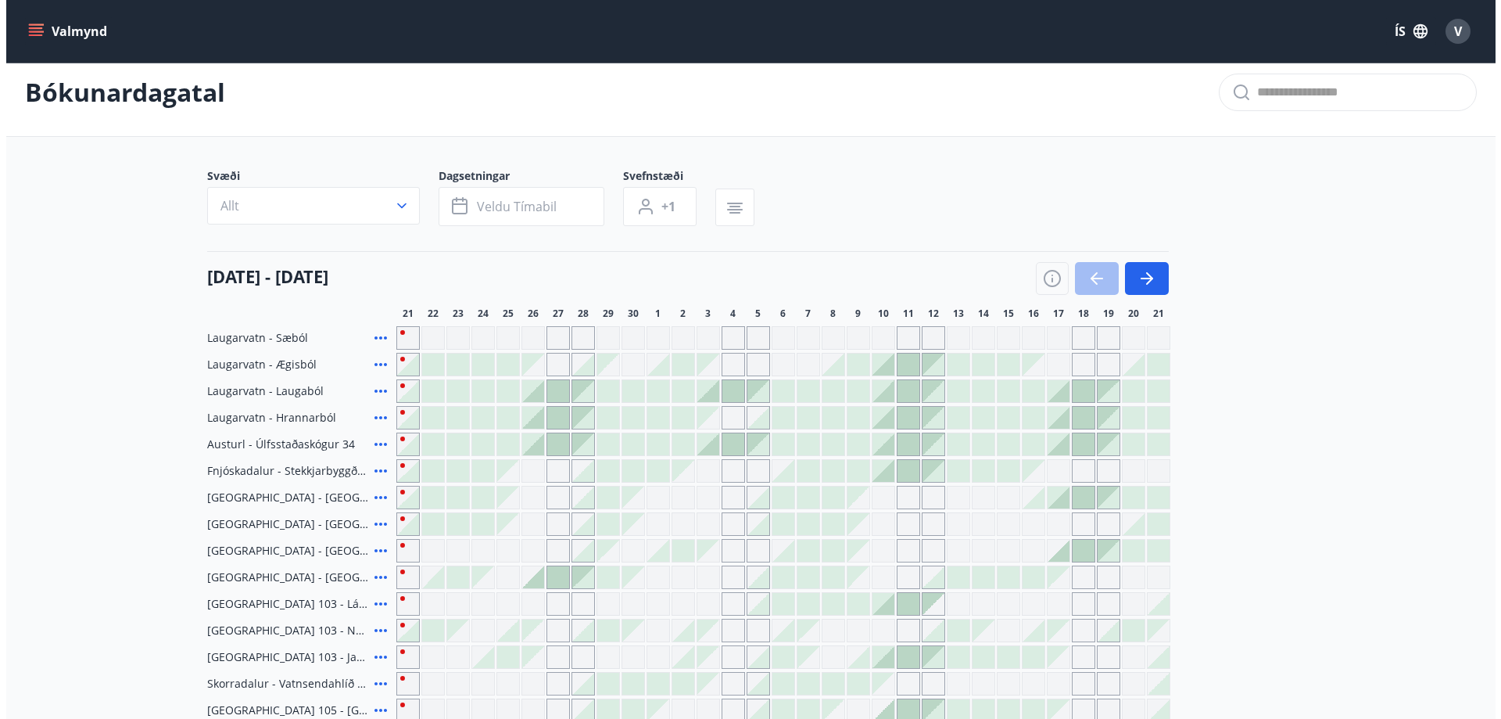
scroll to position [329, 0]
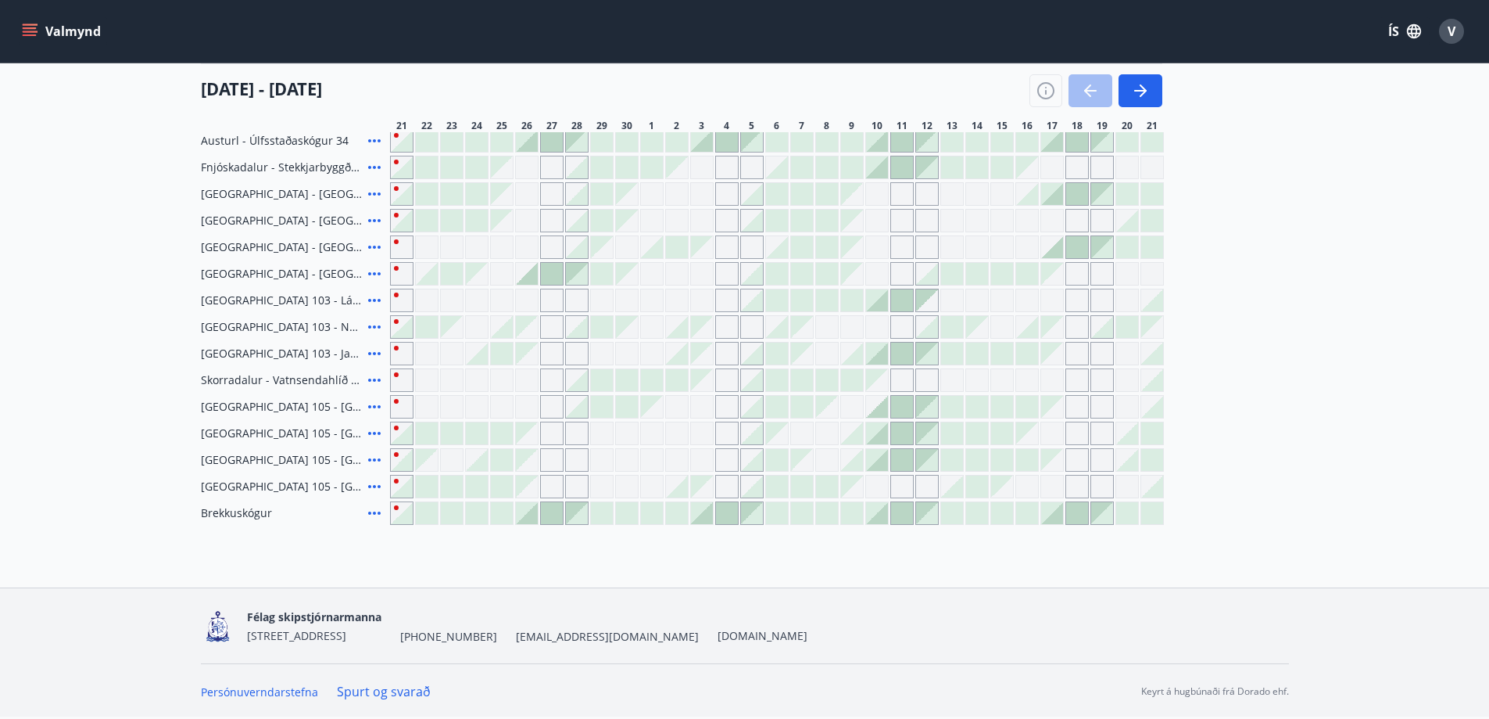
click at [368, 424] on icon at bounding box center [374, 433] width 19 height 19
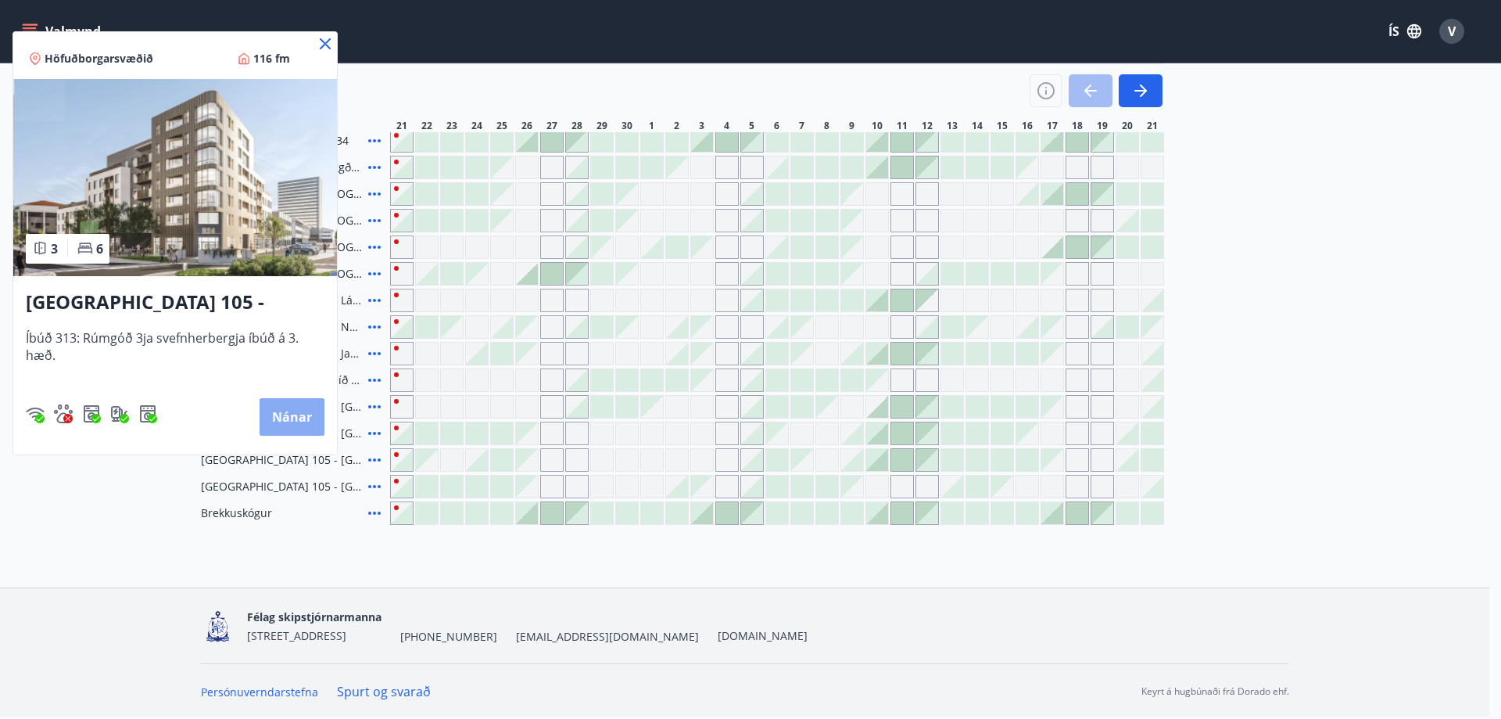
click at [292, 410] on button "Nánar" at bounding box center [292, 417] width 65 height 38
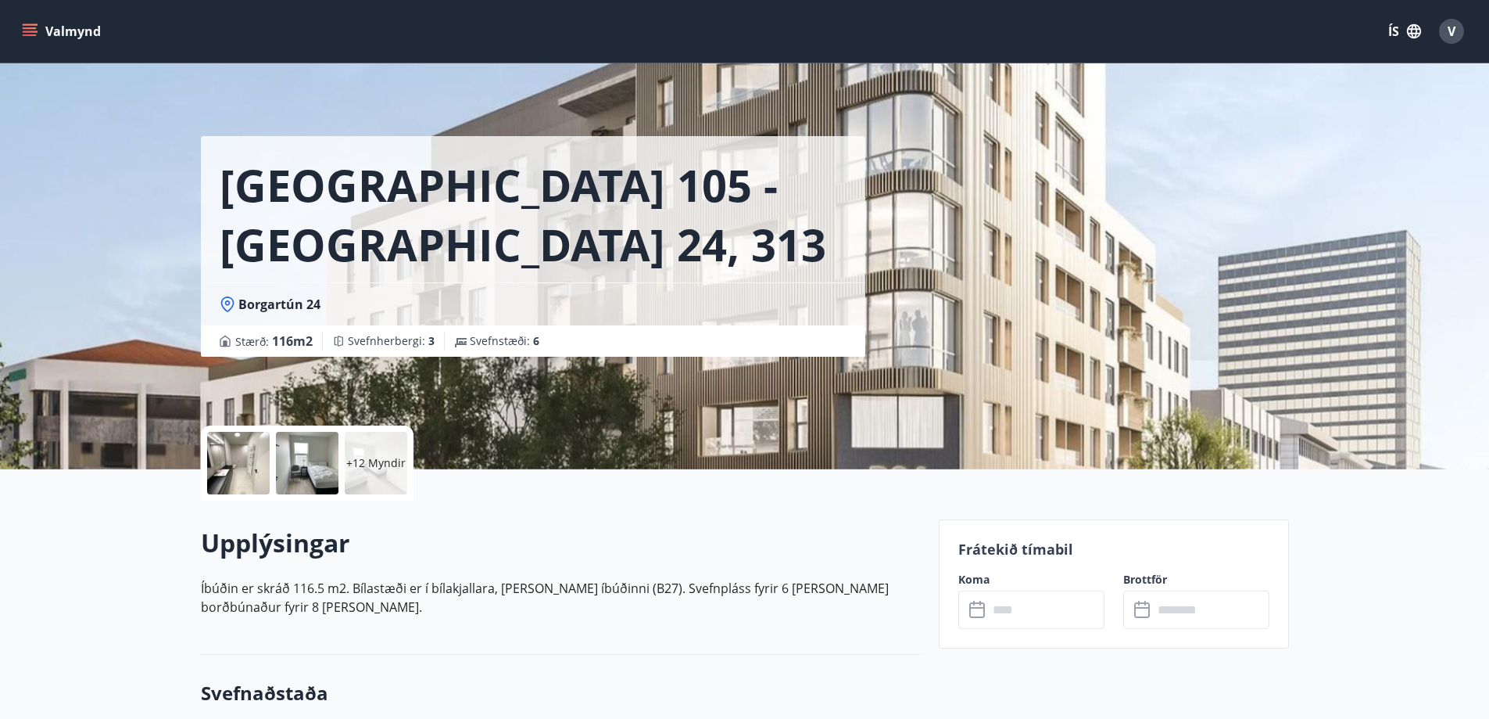
click at [1016, 609] on input "text" at bounding box center [1046, 609] width 116 height 38
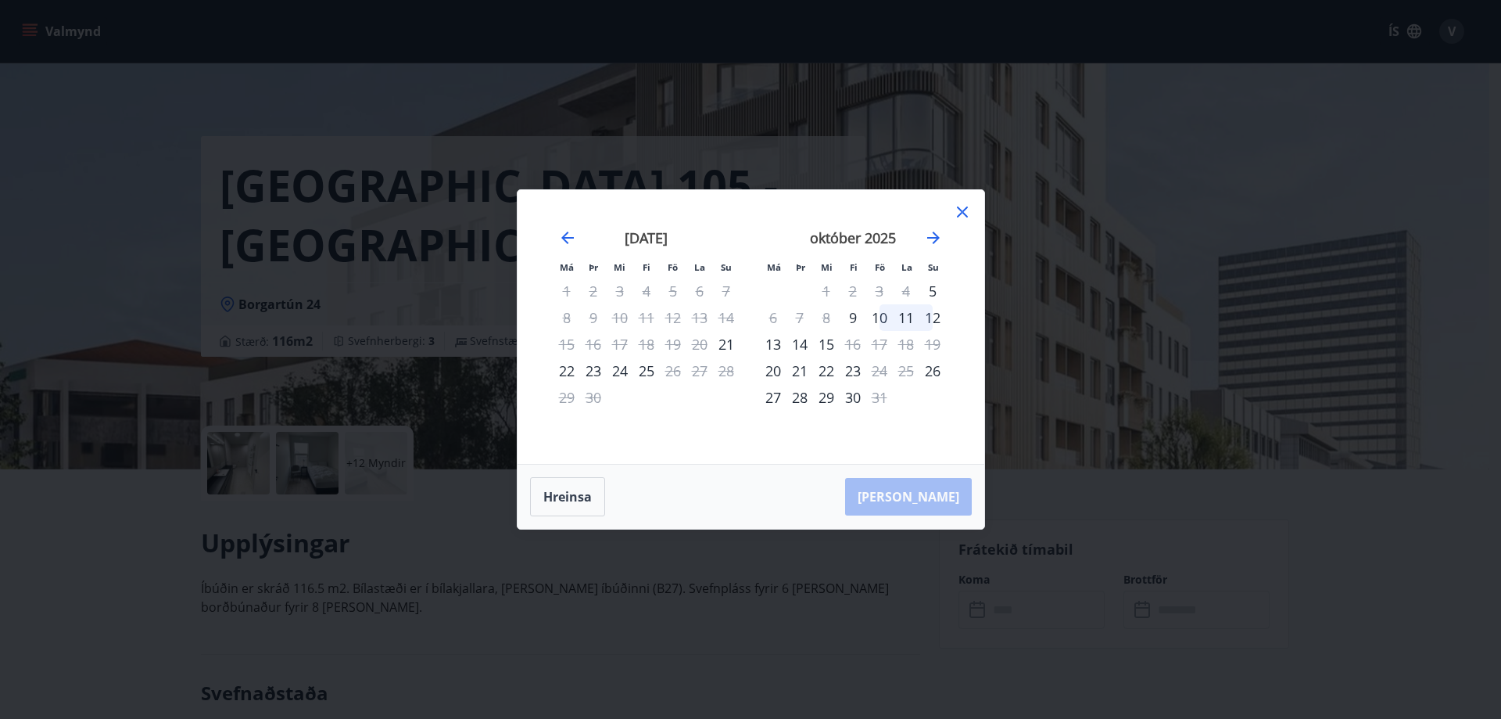
click at [618, 369] on div "24" at bounding box center [620, 370] width 27 height 27
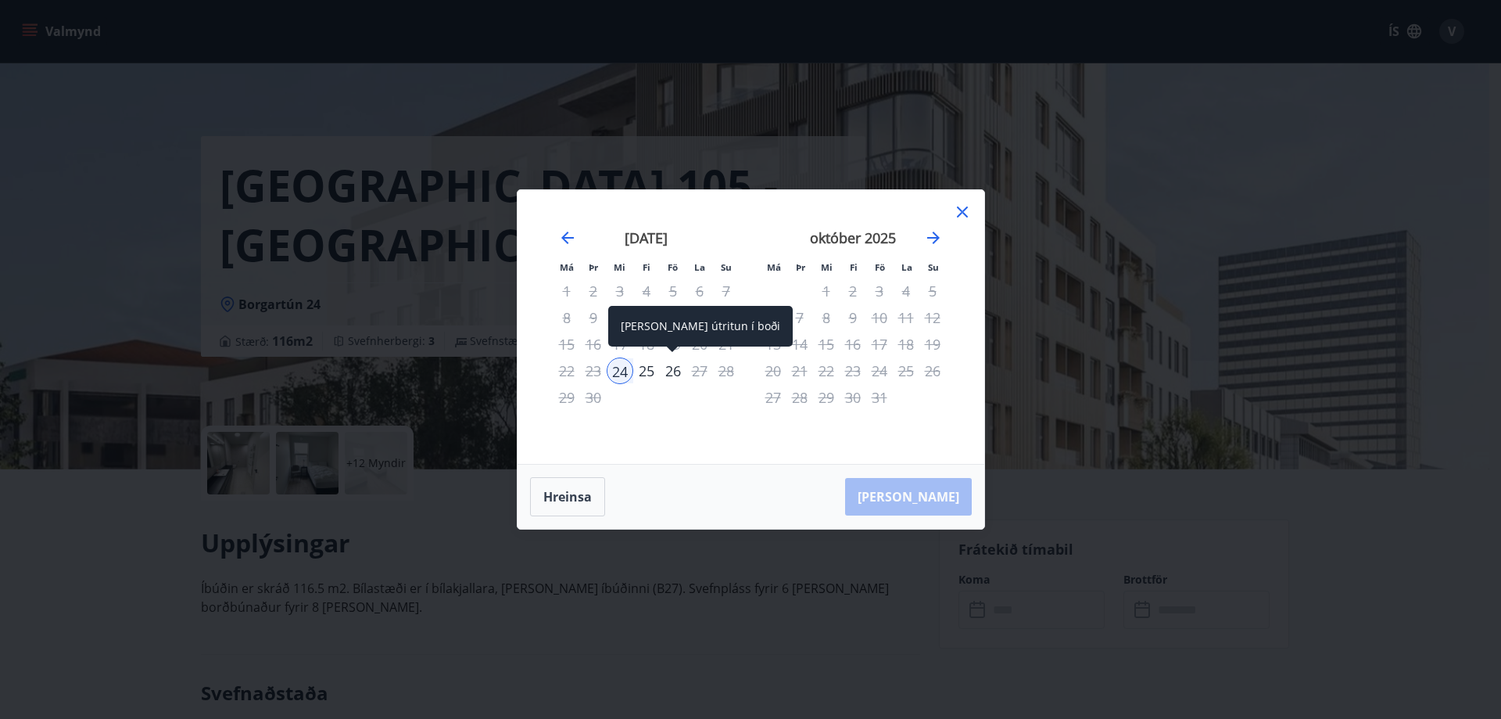
click at [672, 371] on div "26" at bounding box center [673, 370] width 27 height 27
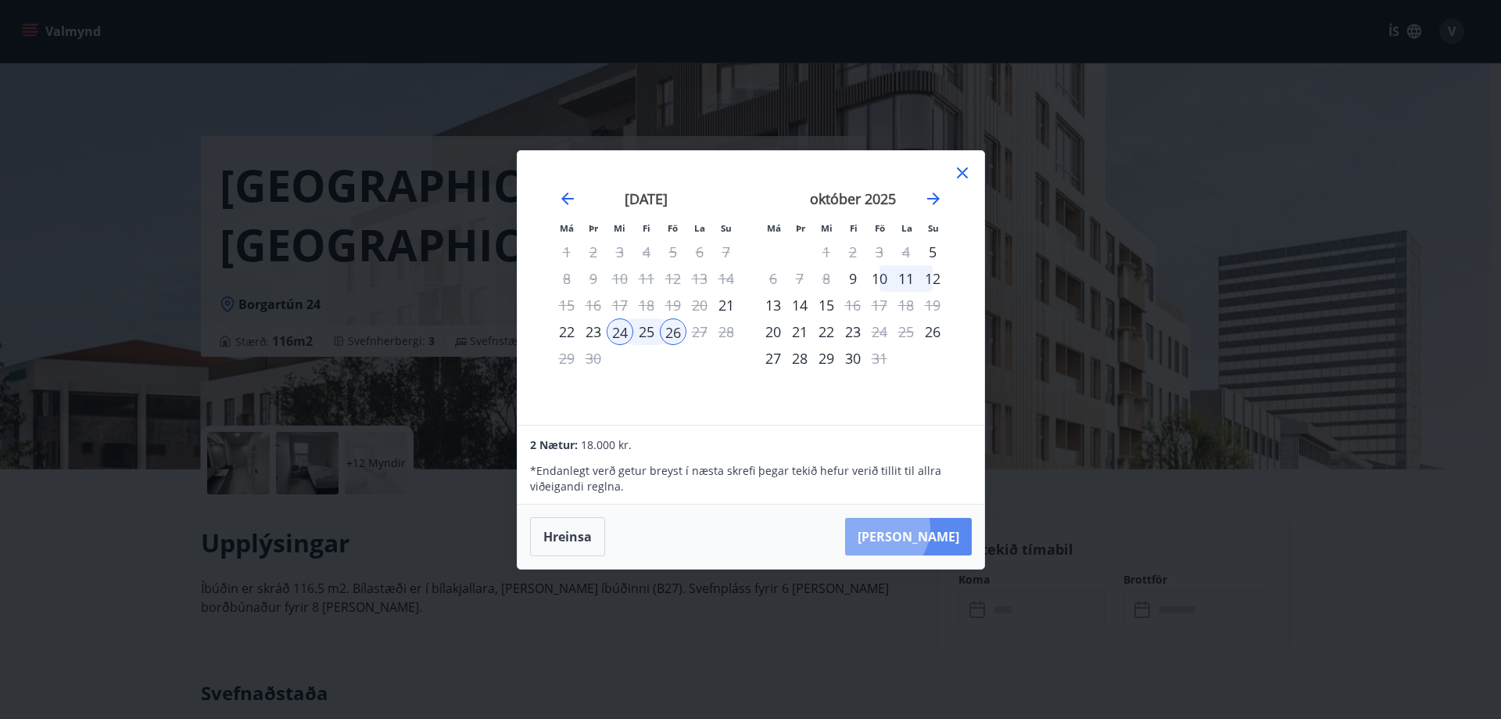
click at [927, 530] on button "Taka Frá" at bounding box center [908, 537] width 127 height 38
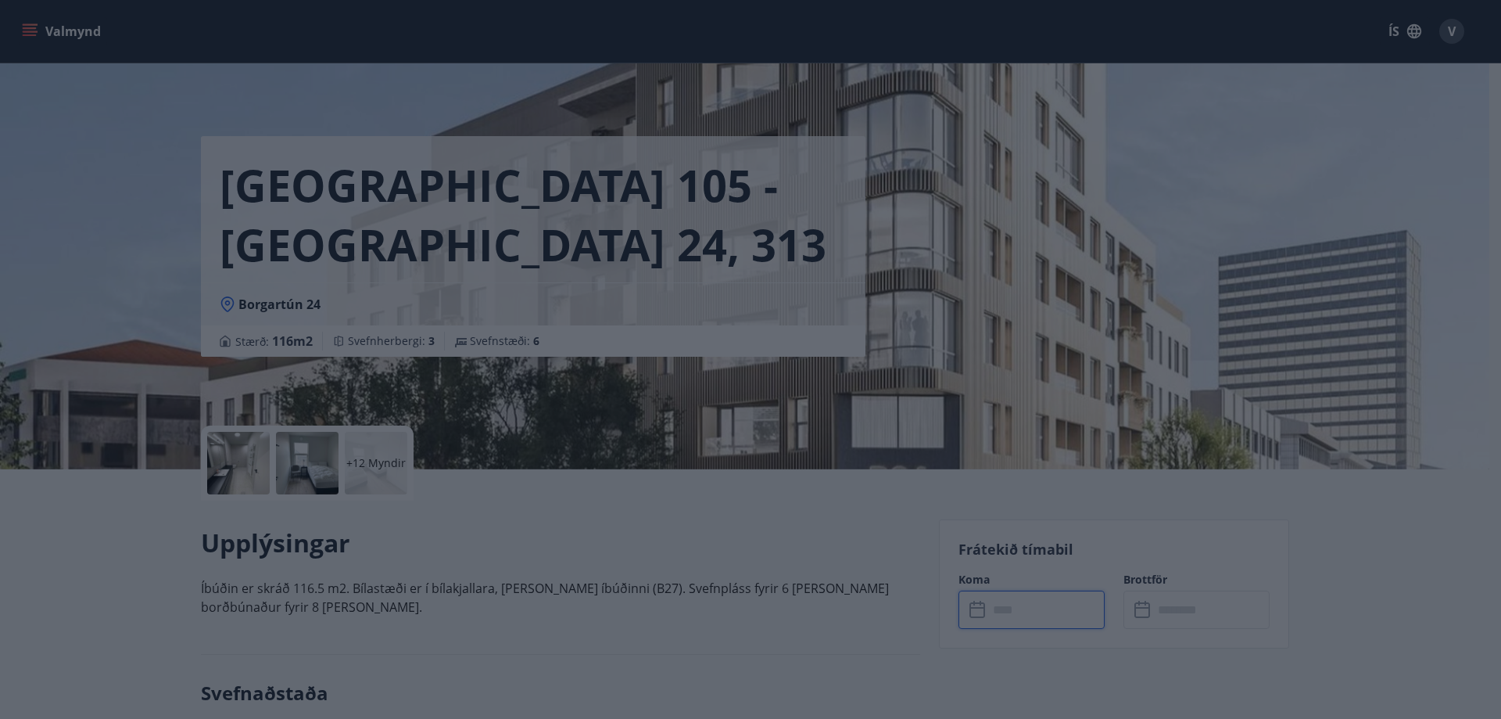
type input "******"
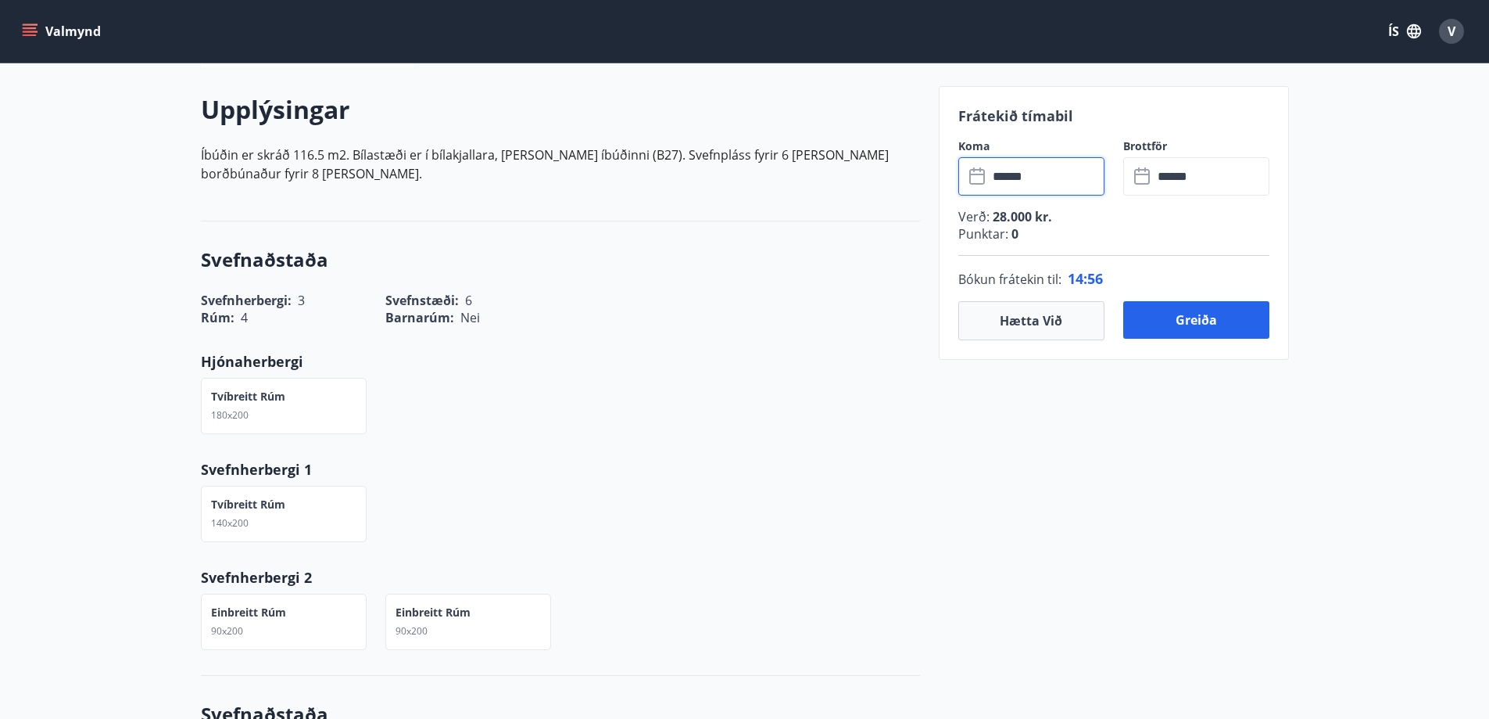
scroll to position [469, 0]
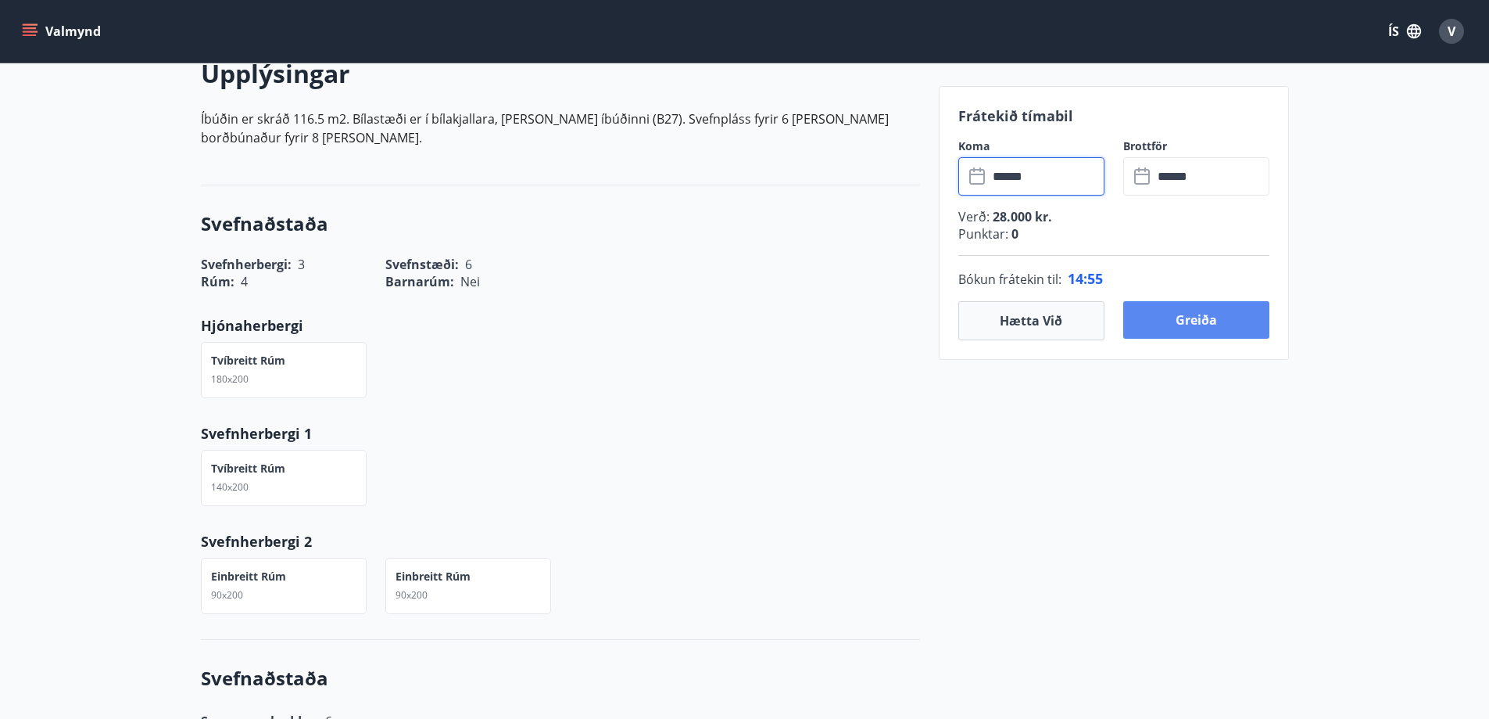
click at [1207, 326] on button "Greiða" at bounding box center [1197, 320] width 146 height 38
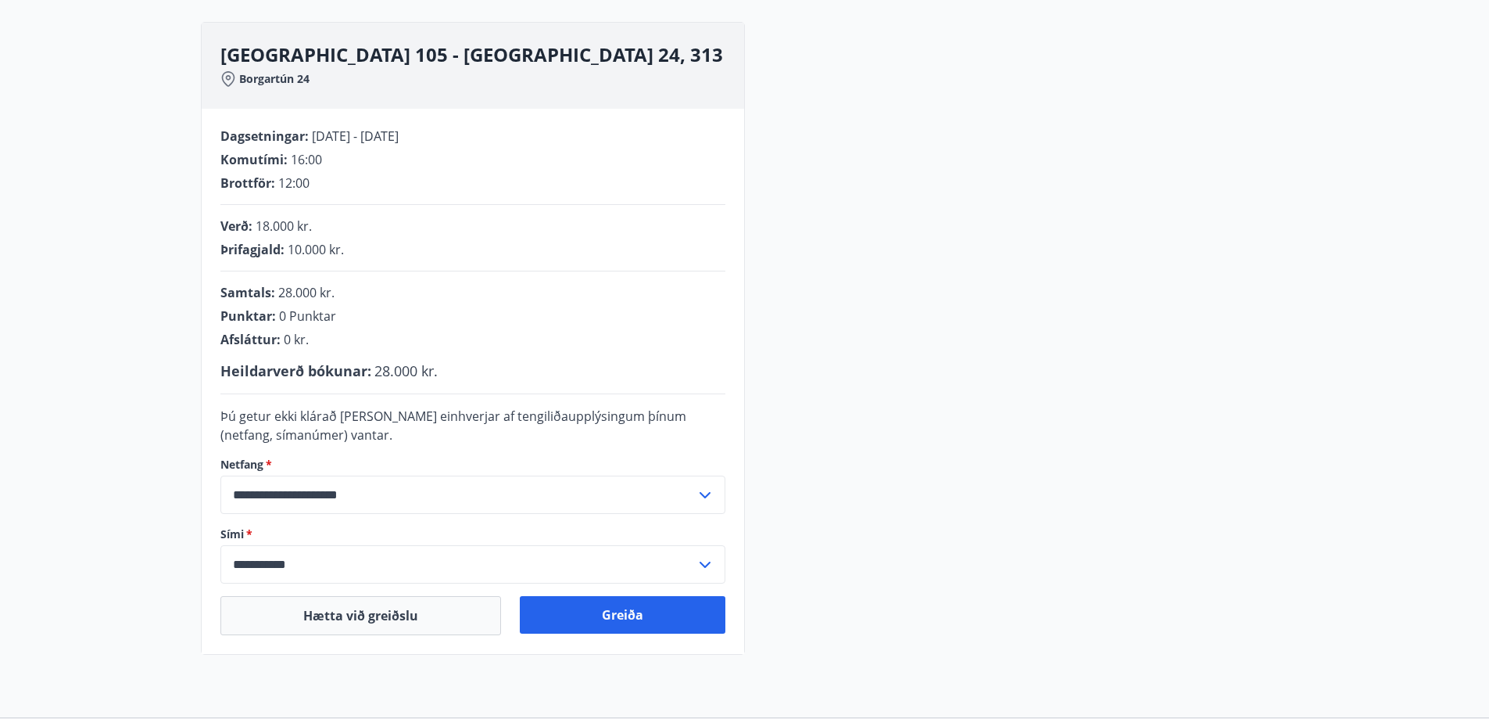
scroll to position [235, 0]
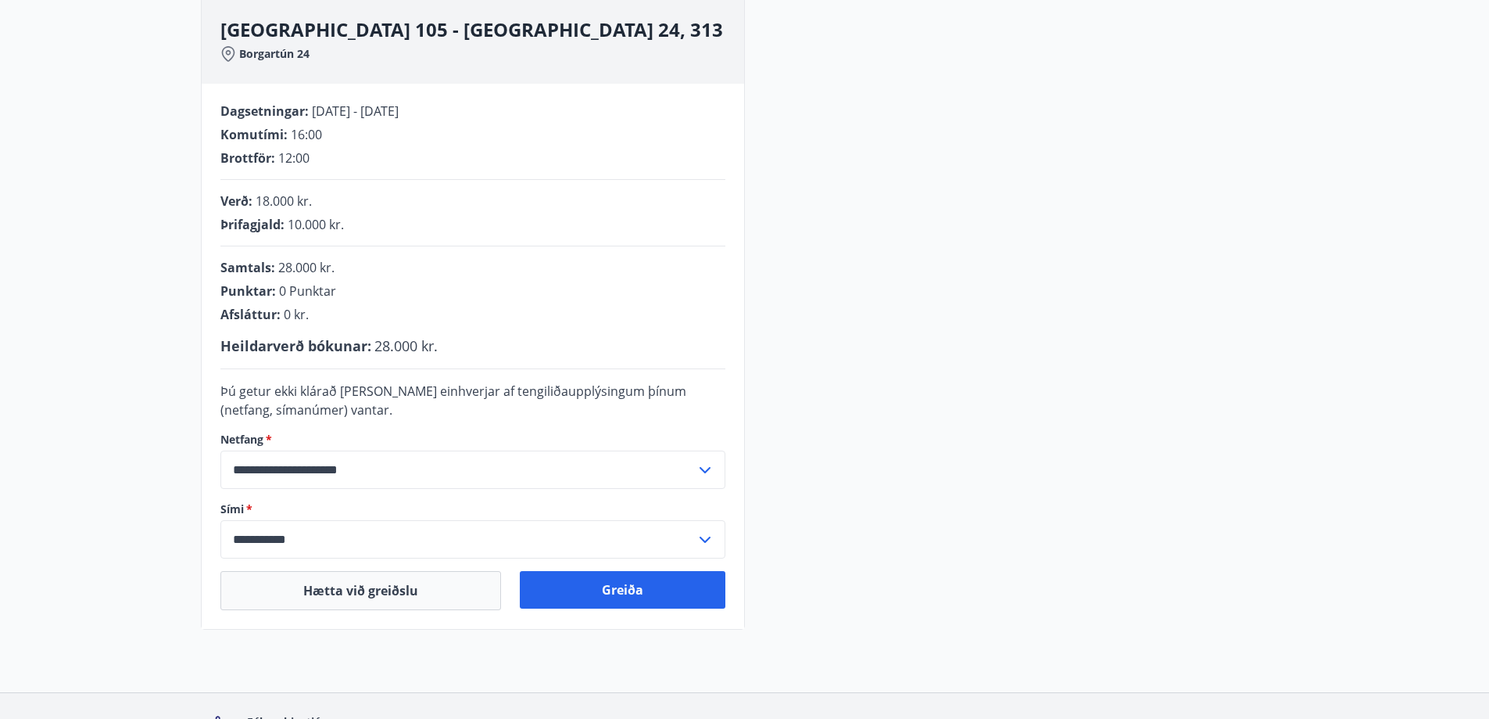
click at [706, 479] on icon at bounding box center [705, 470] width 19 height 19
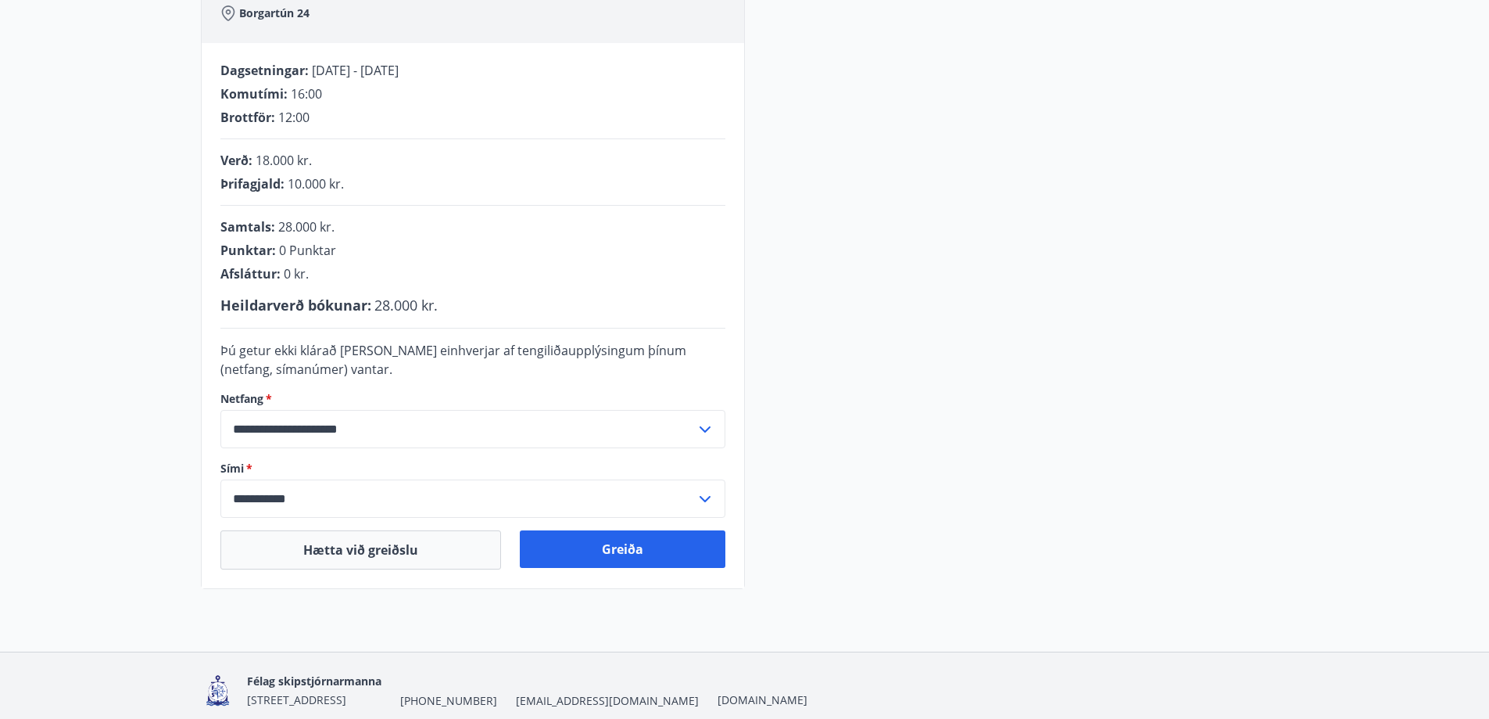
scroll to position [367, 0]
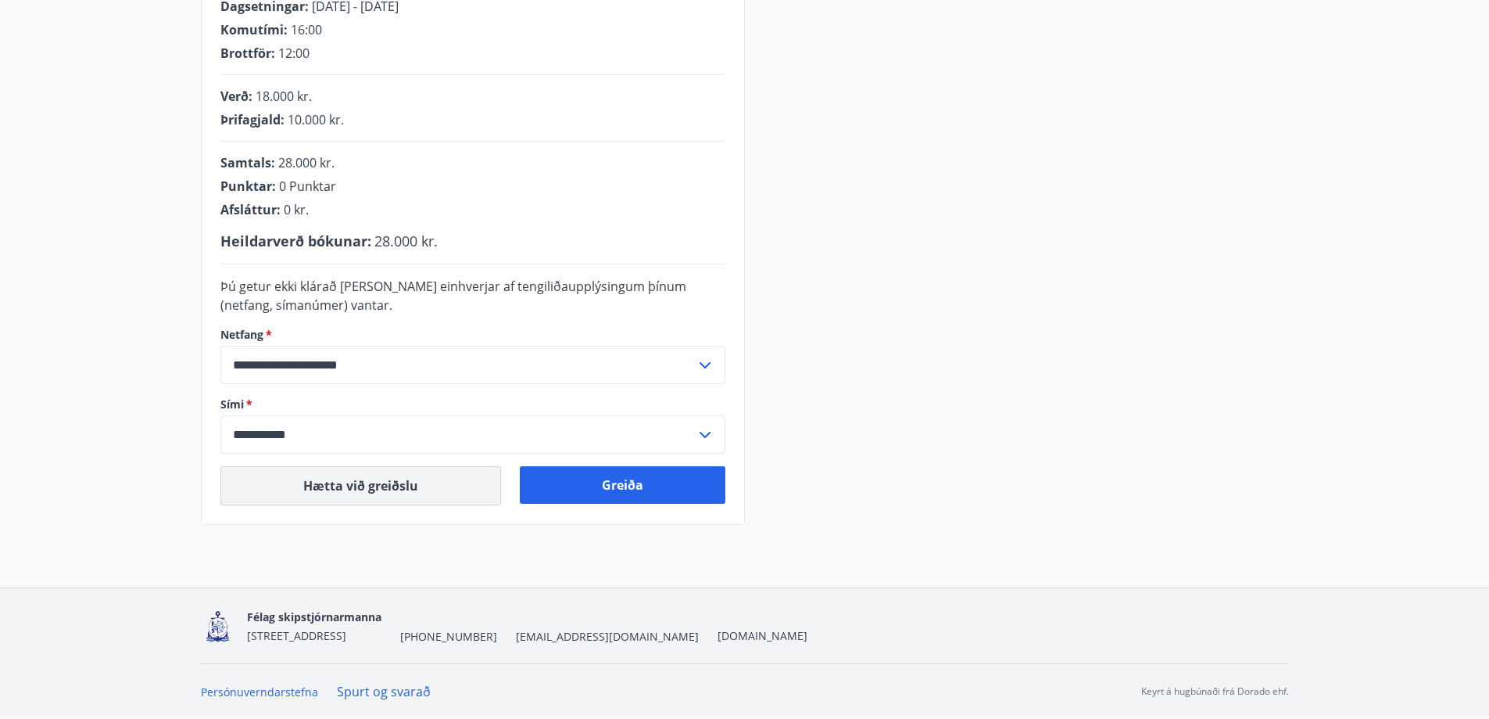
click at [424, 479] on button "Hætta við greiðslu" at bounding box center [360, 485] width 281 height 39
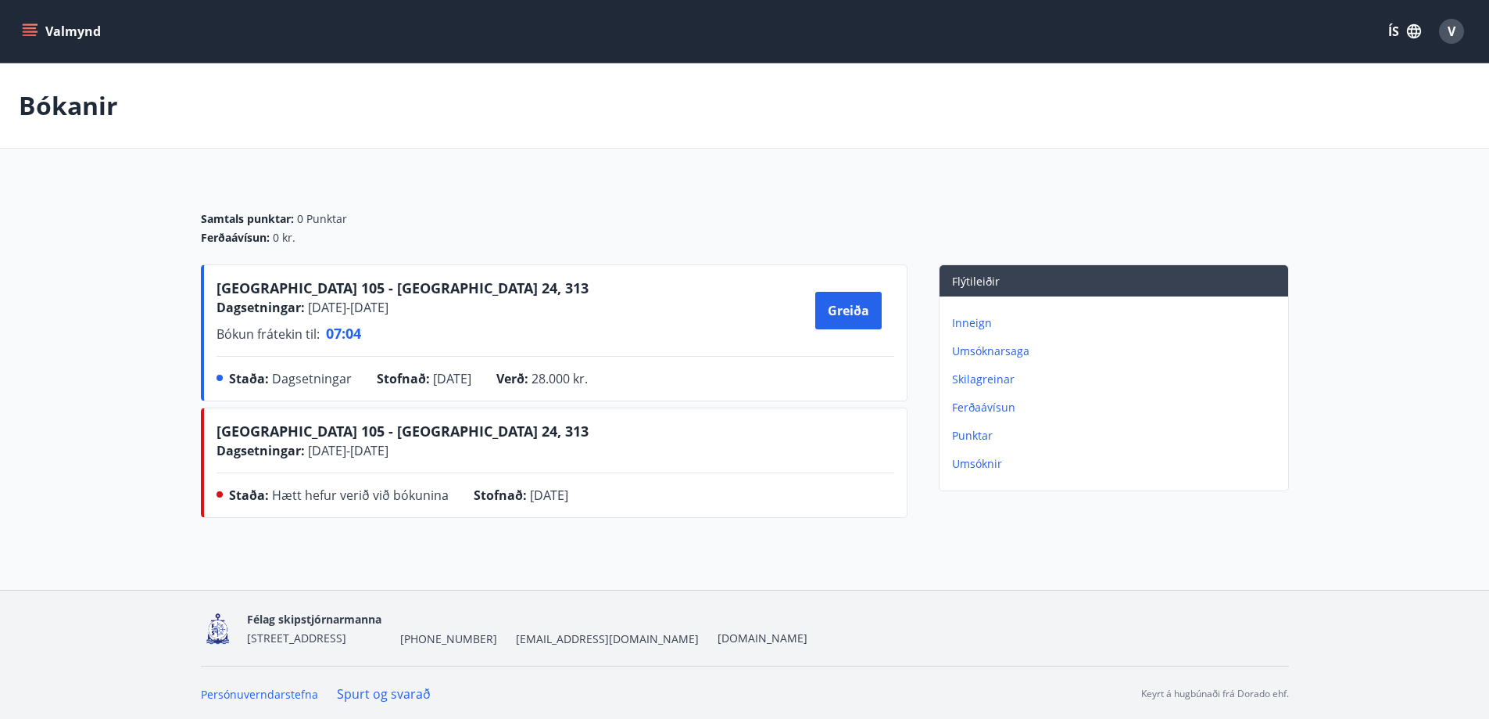
click at [978, 328] on p "Inneign" at bounding box center [1117, 323] width 330 height 16
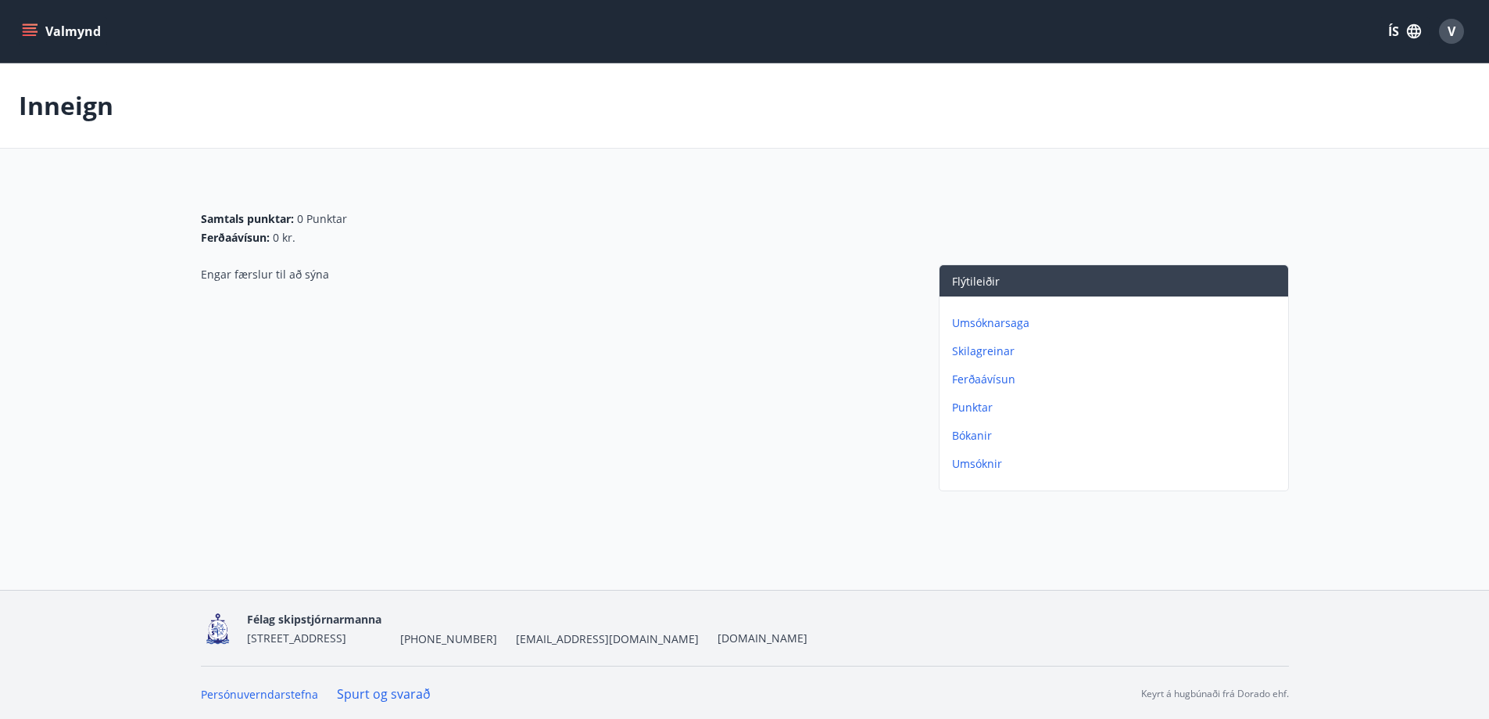
click at [990, 357] on p "Skilagreinar" at bounding box center [1117, 351] width 330 height 16
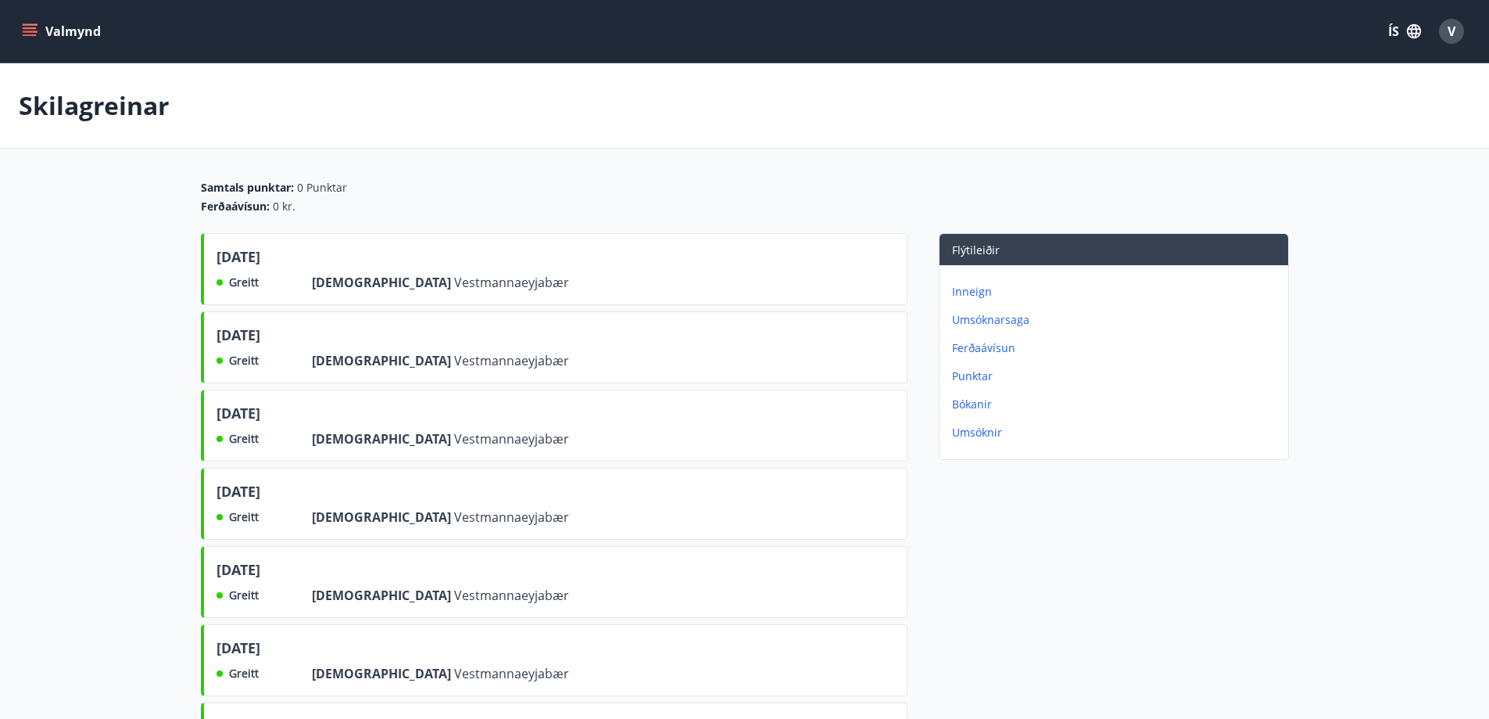
click at [988, 355] on p "Ferðaávísun" at bounding box center [1117, 348] width 330 height 16
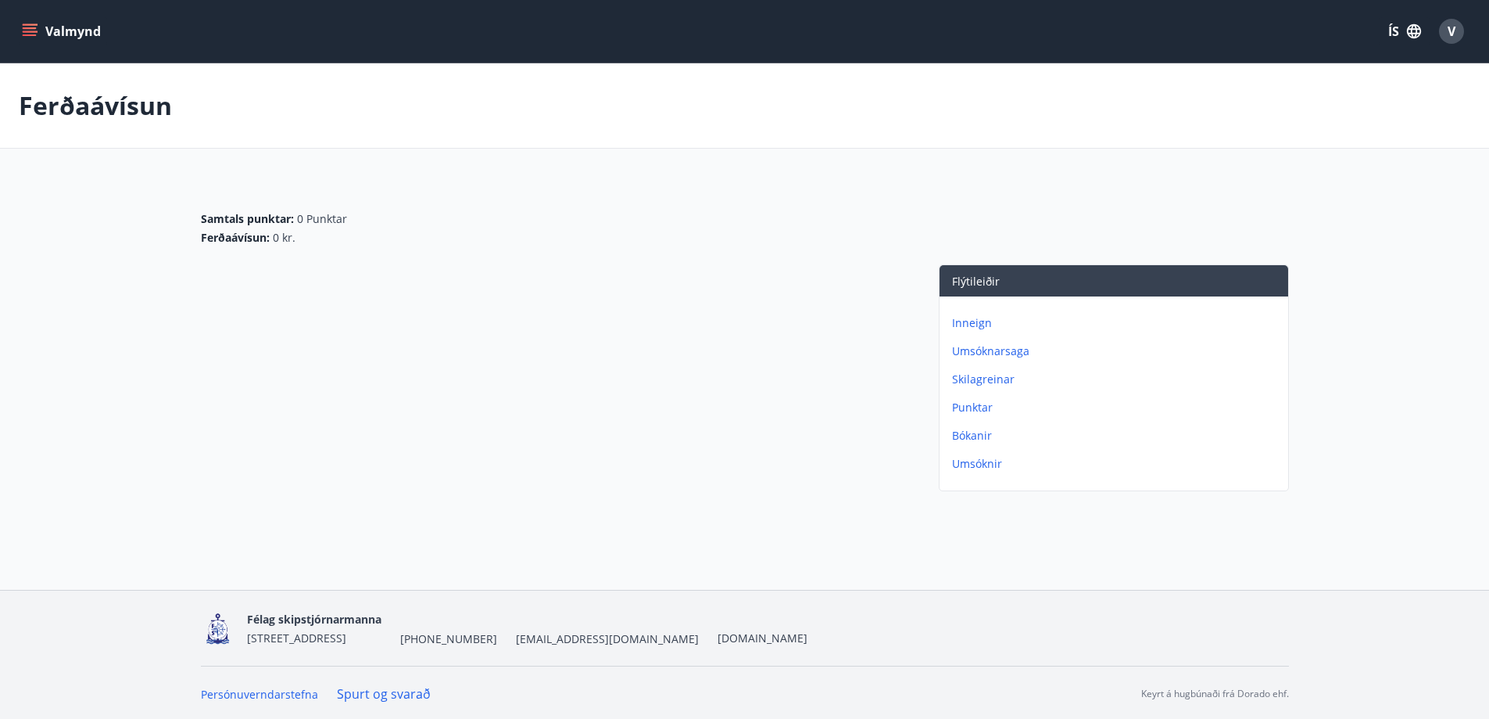
click at [976, 468] on p "Umsóknir" at bounding box center [1117, 464] width 330 height 16
click at [983, 438] on p "Punktar" at bounding box center [1117, 436] width 330 height 16
click at [30, 24] on icon "menu" at bounding box center [30, 31] width 16 height 16
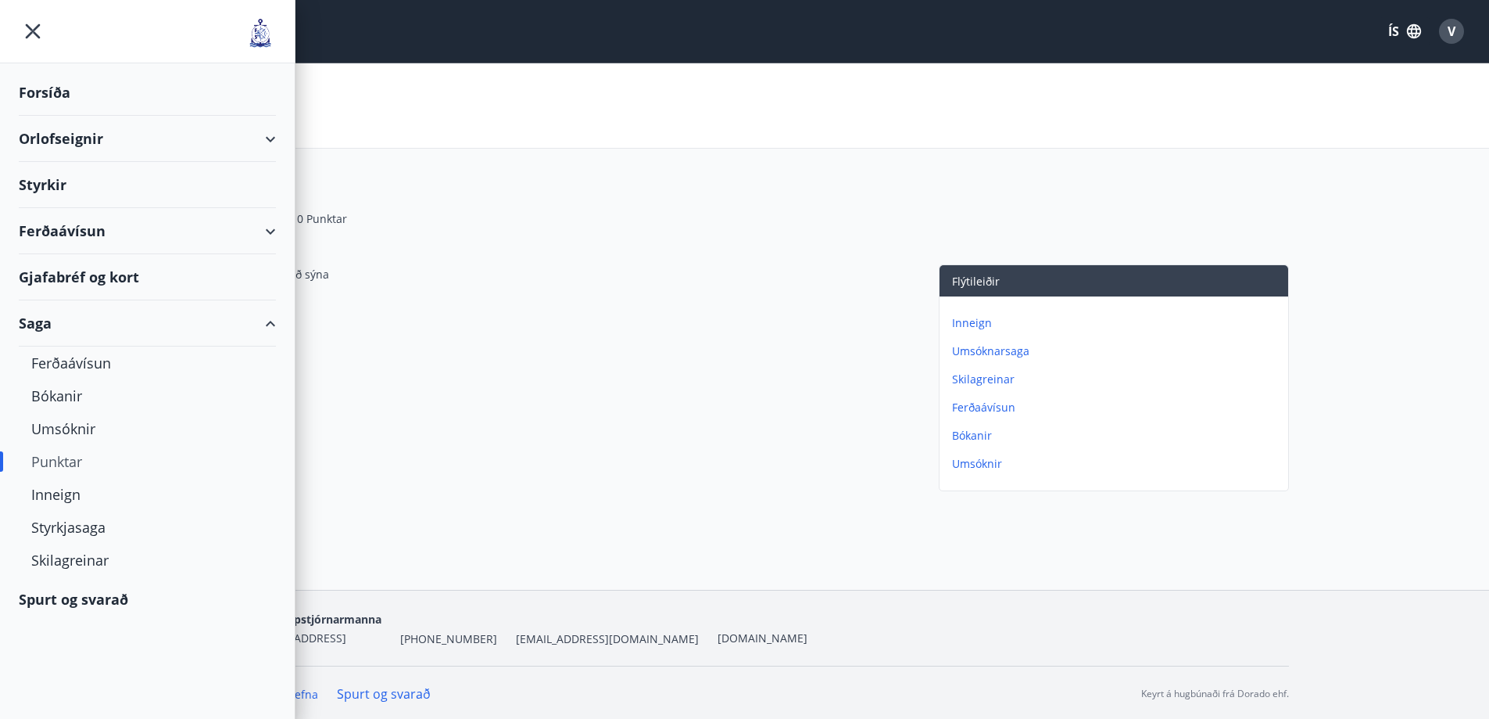
click at [30, 34] on icon "menu" at bounding box center [33, 31] width 15 height 15
